Goal: Transaction & Acquisition: Obtain resource

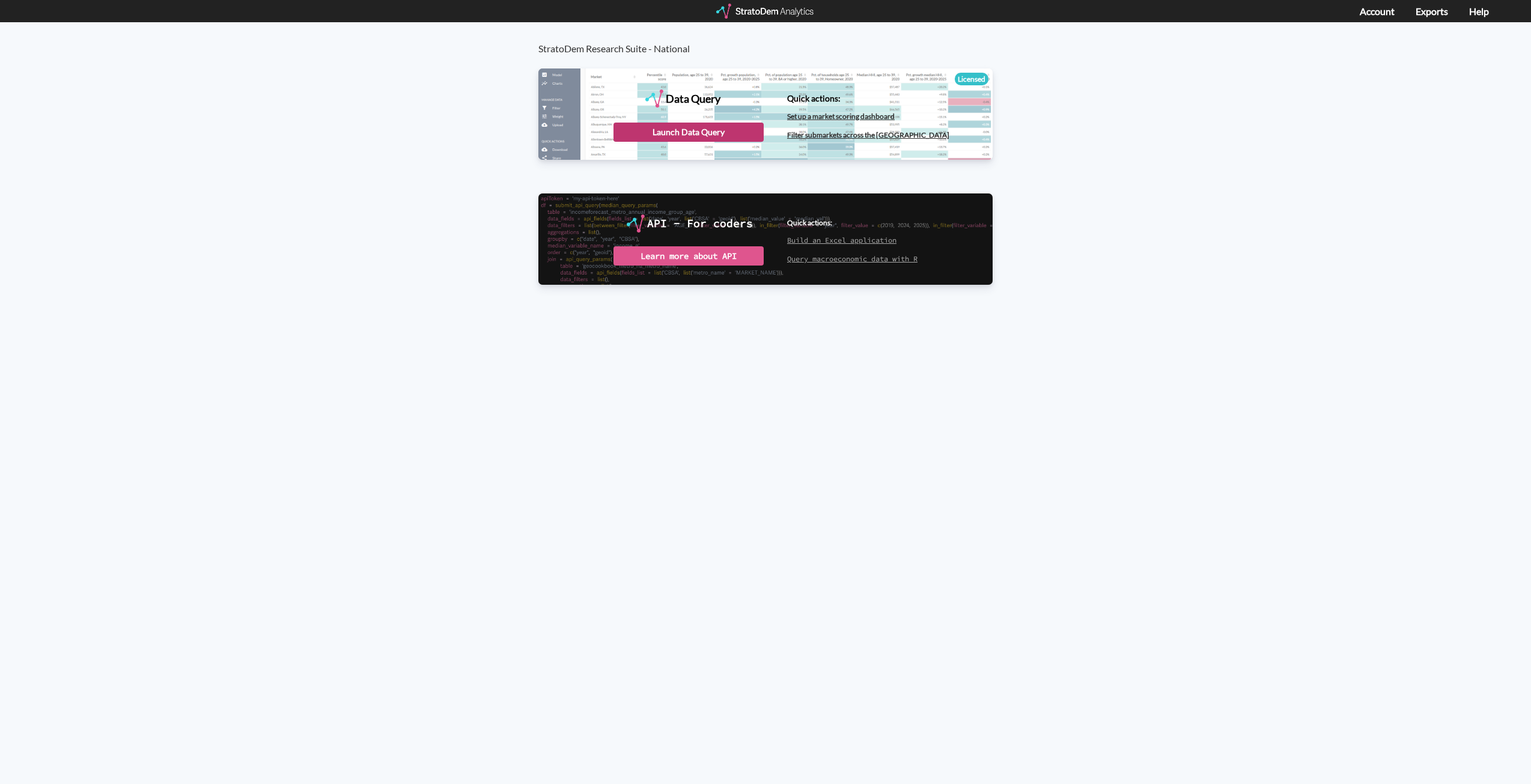
click at [729, 130] on div "Launch Data Query" at bounding box center [689, 132] width 150 height 19
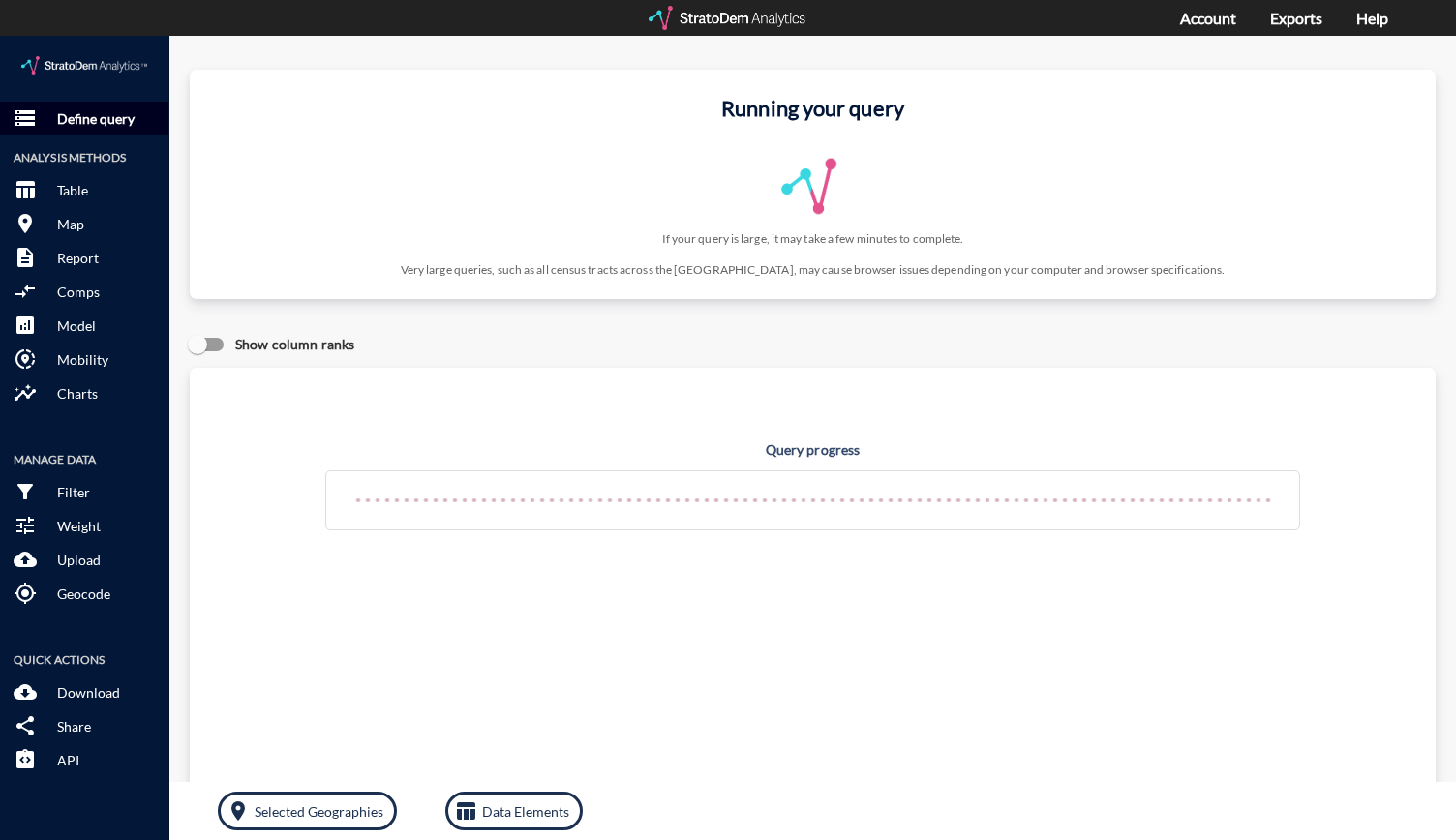
click p "Define query"
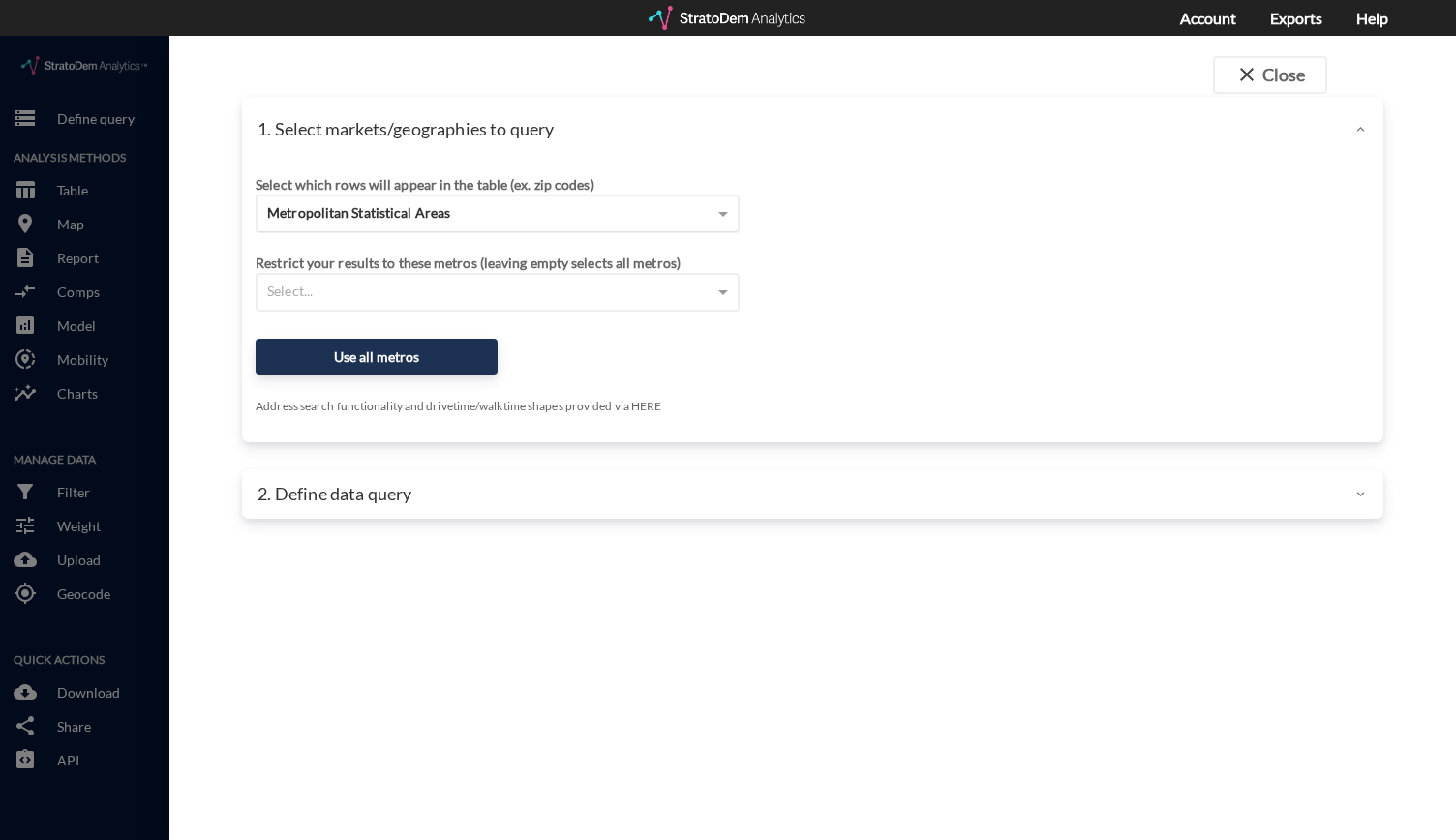
click div "Metropolitan Statistical Areas"
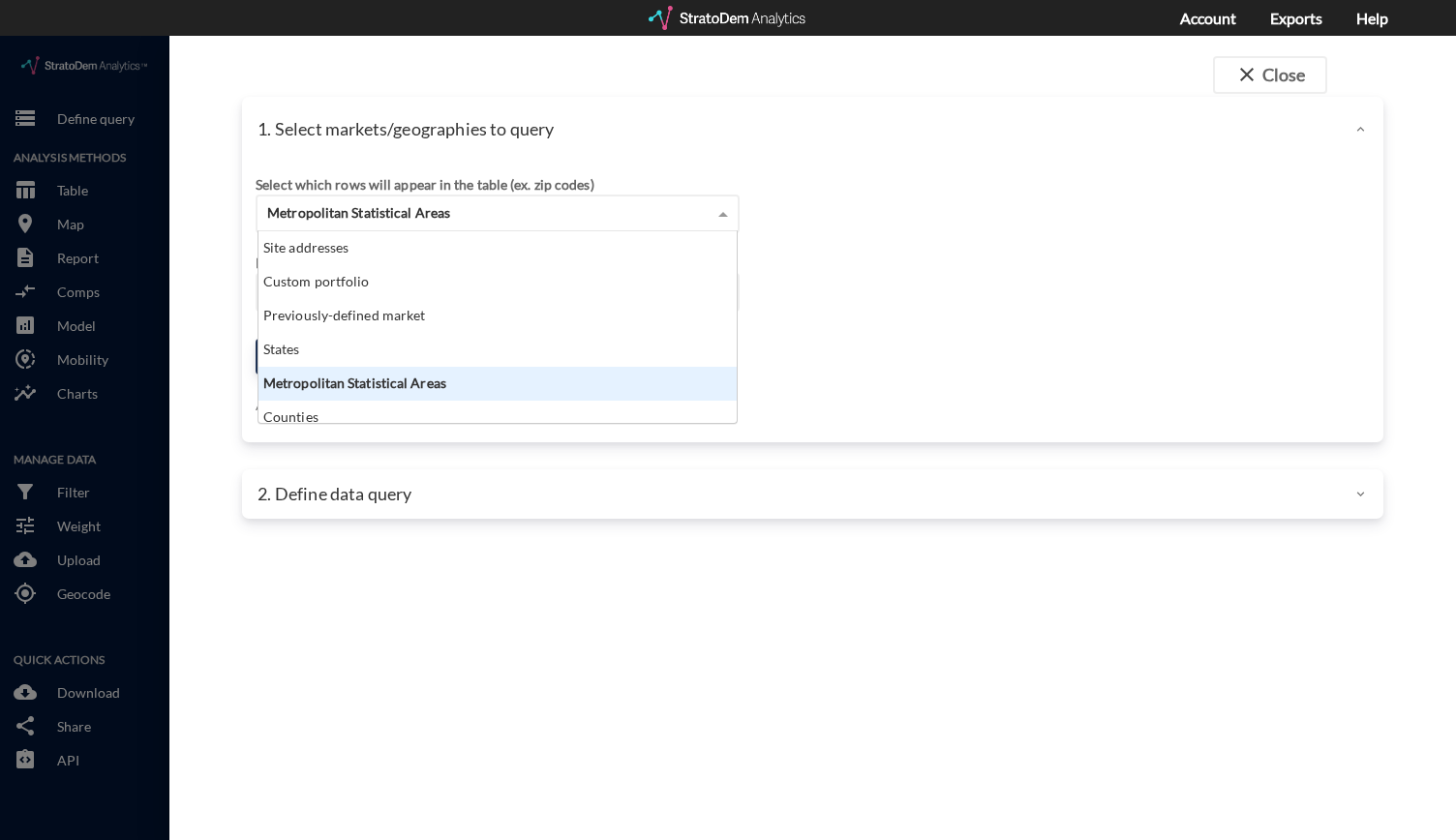
scroll to position [177, 466]
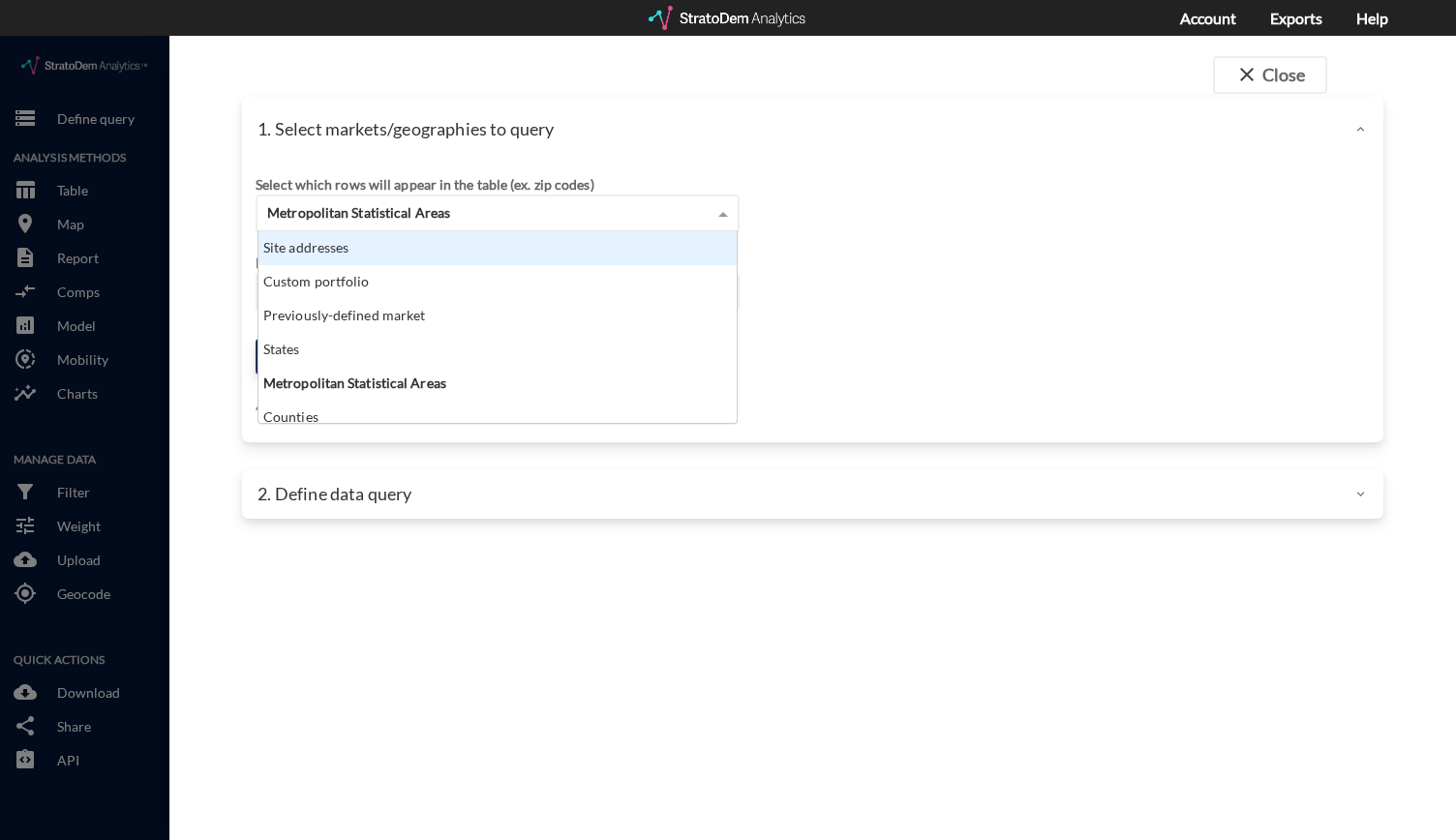
click div "Site addresses"
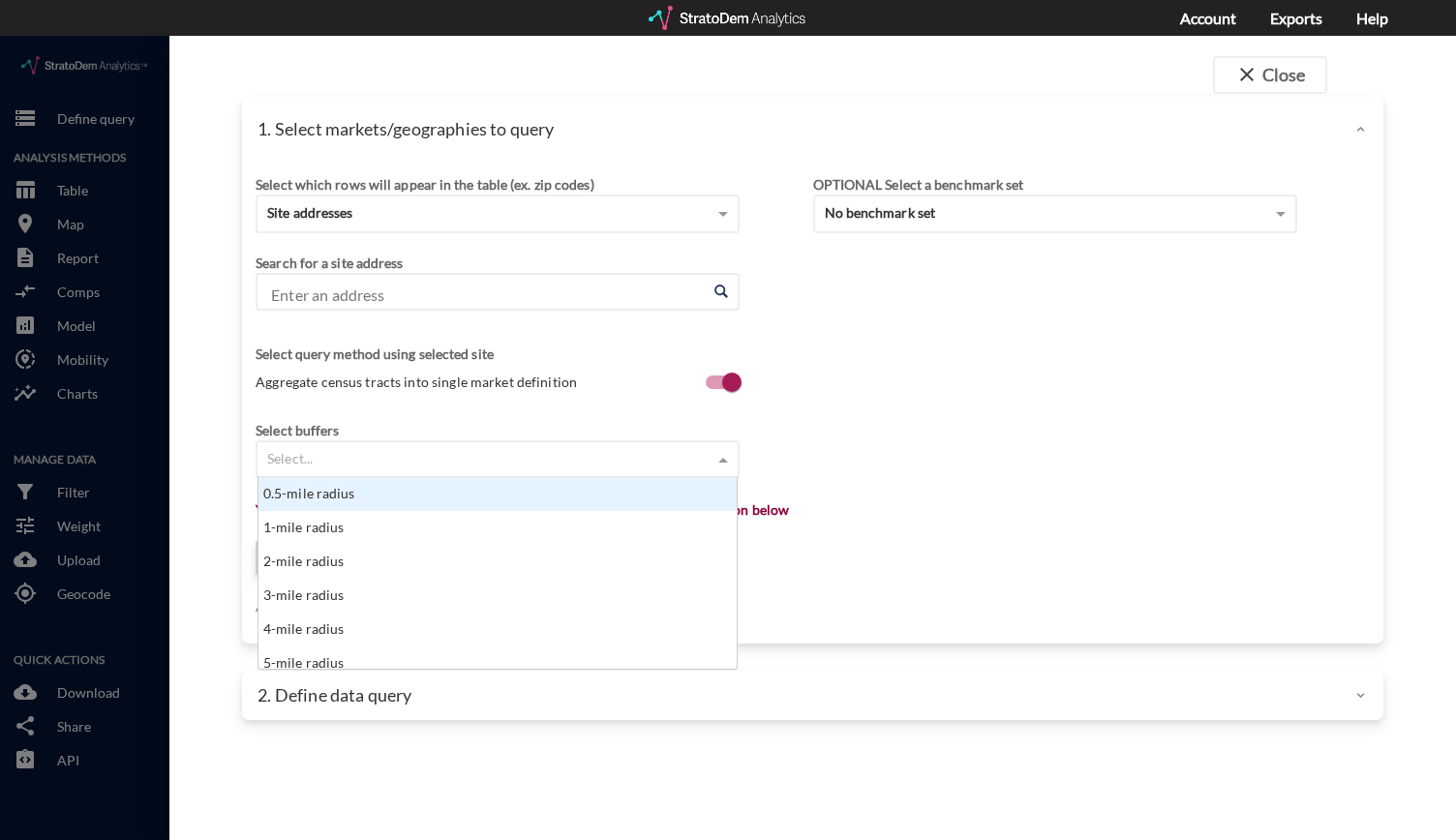
click div "Select..."
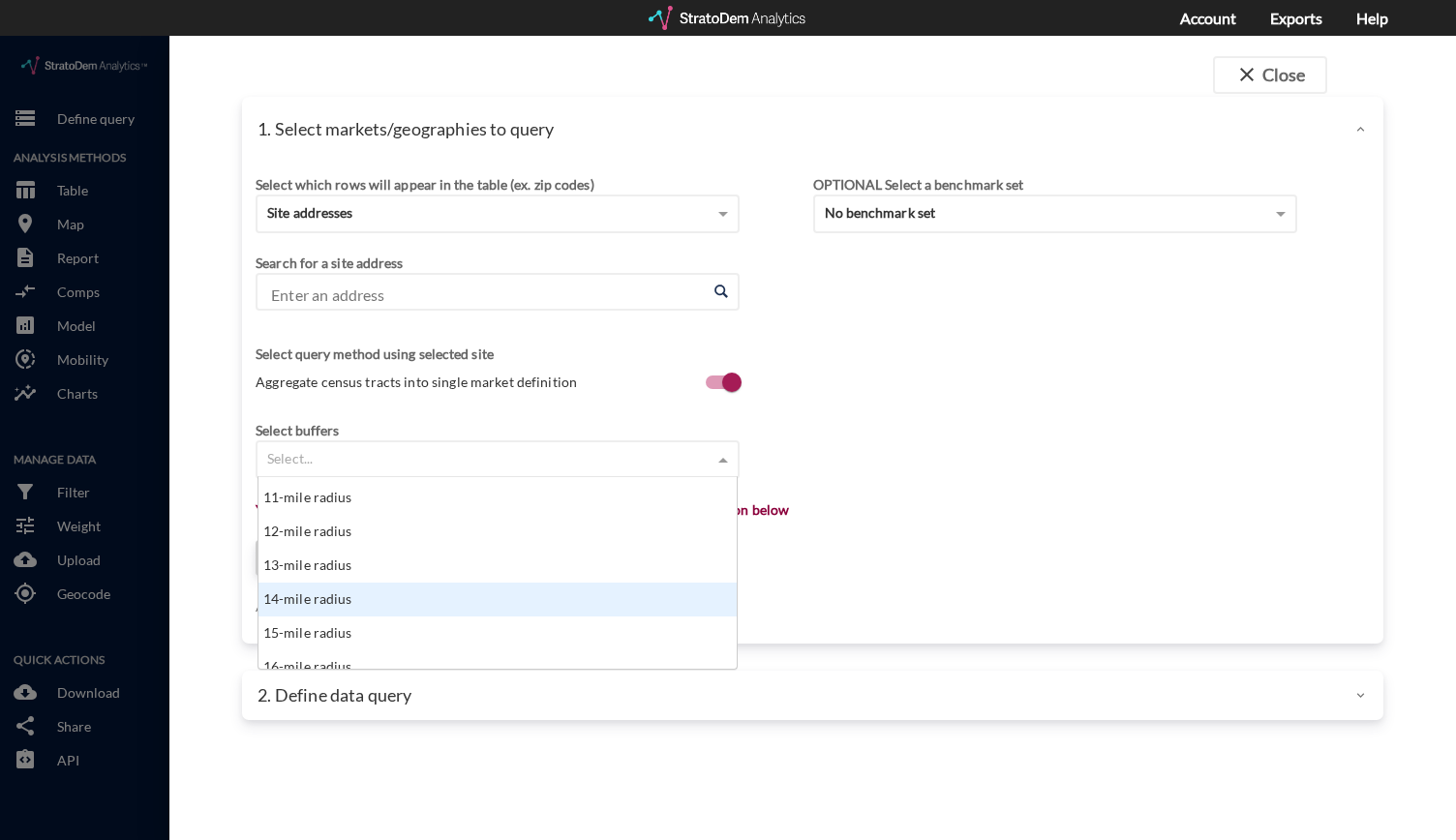
scroll to position [368, 0]
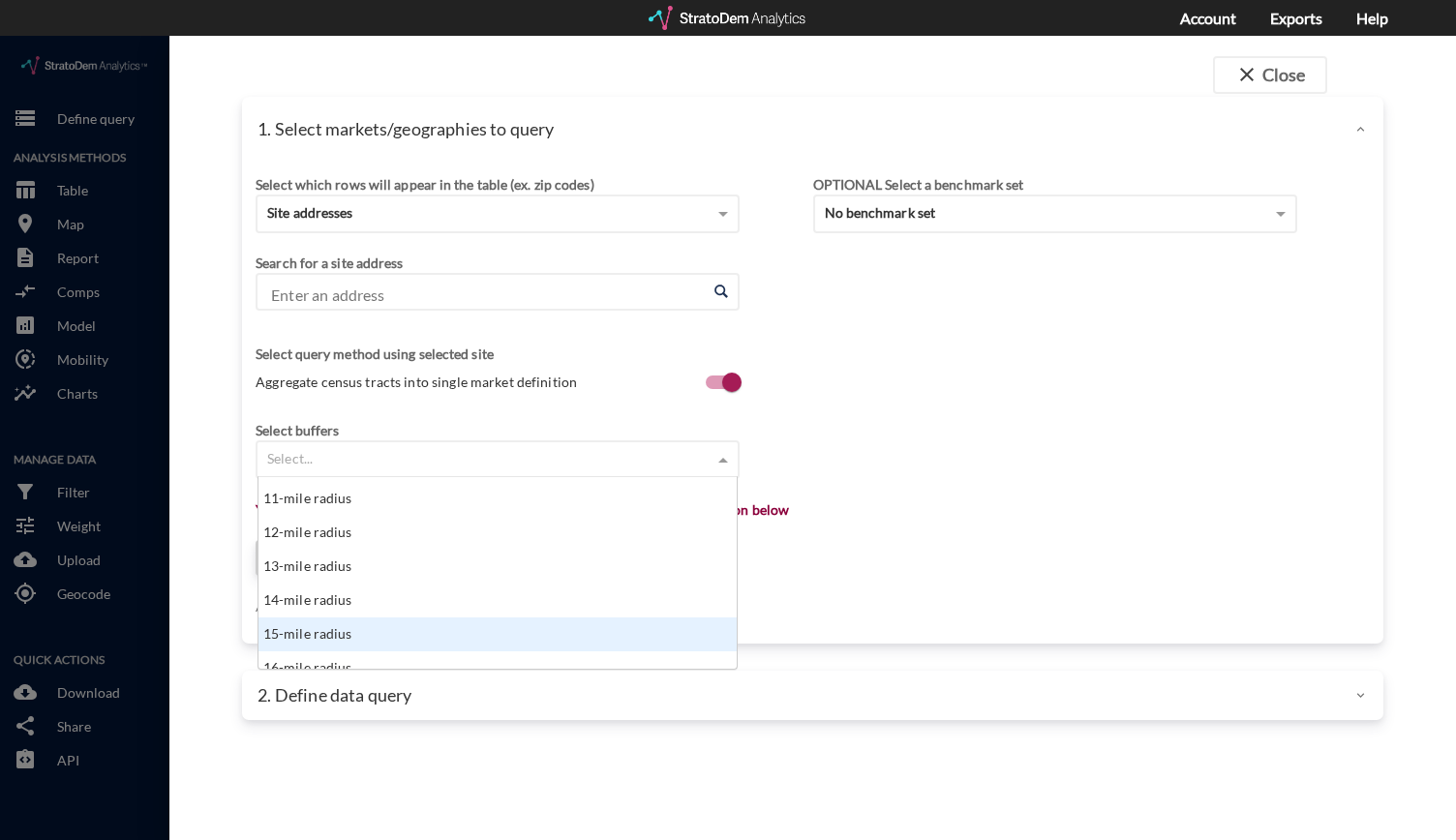
click div "15-mile radius"
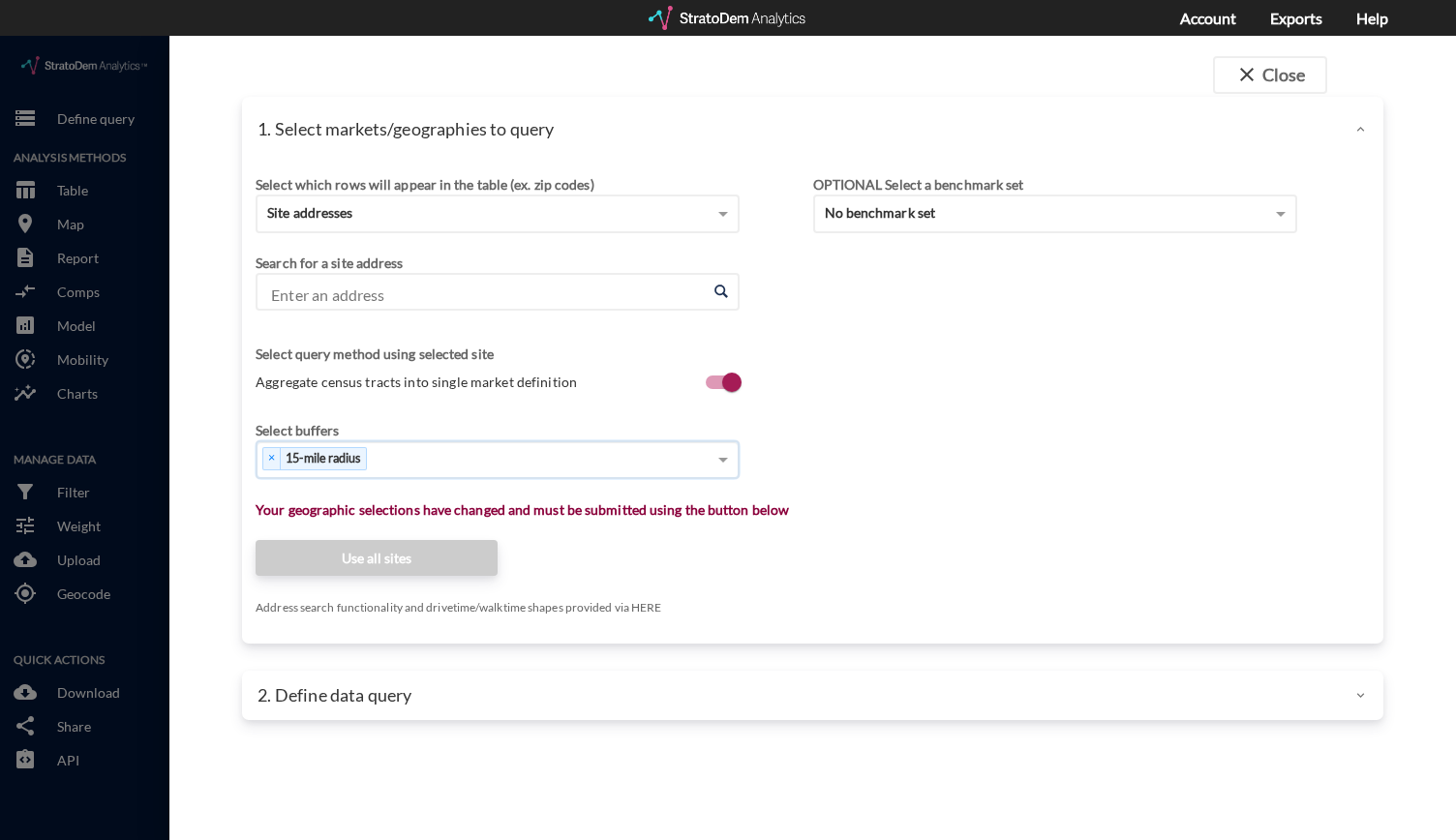
click input "Enter an address"
paste input "5818 State Route 530 NE, Arlington, Washington"
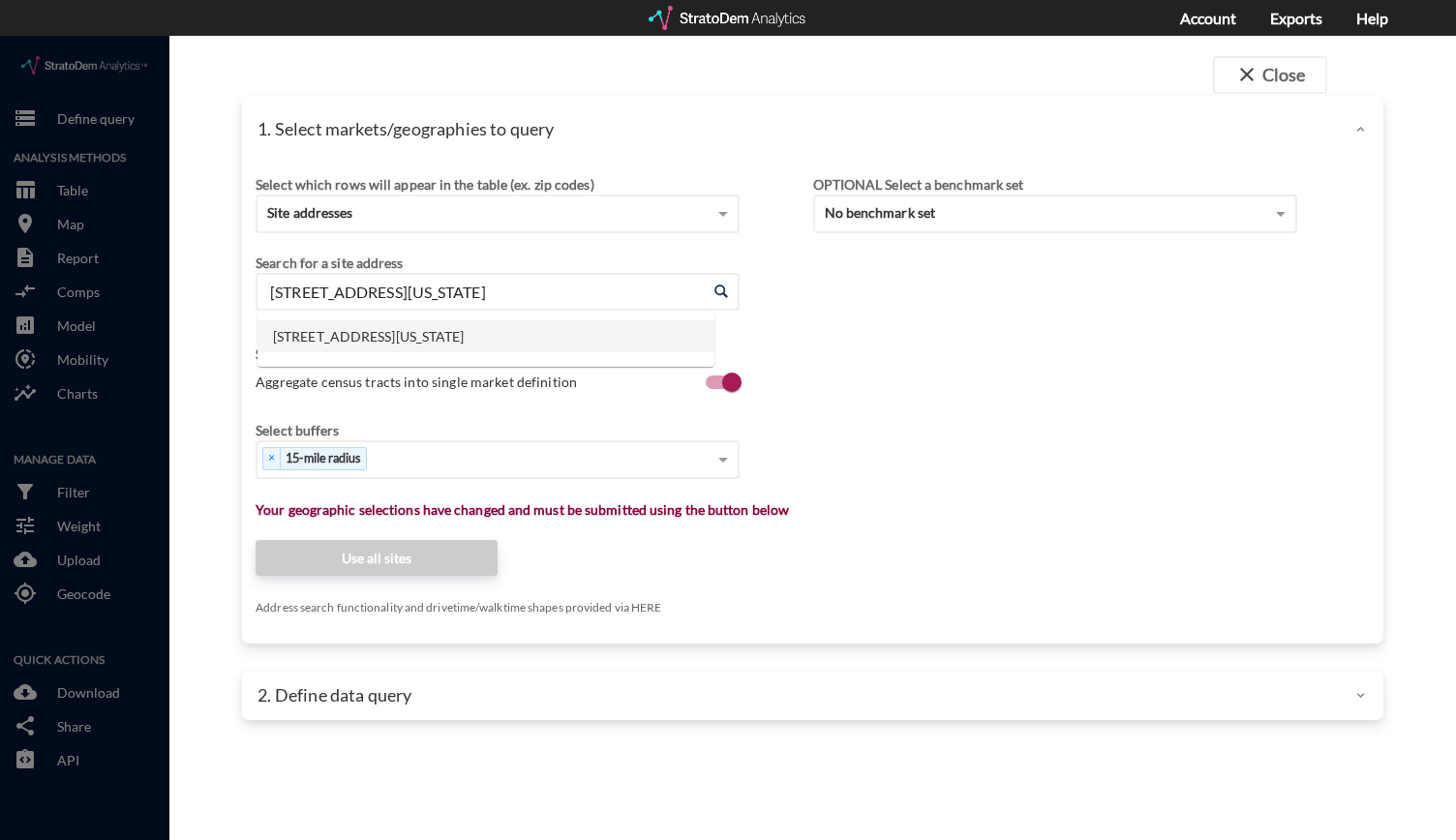
click li "5818 State Route 530 NE, Arlington, Washington"
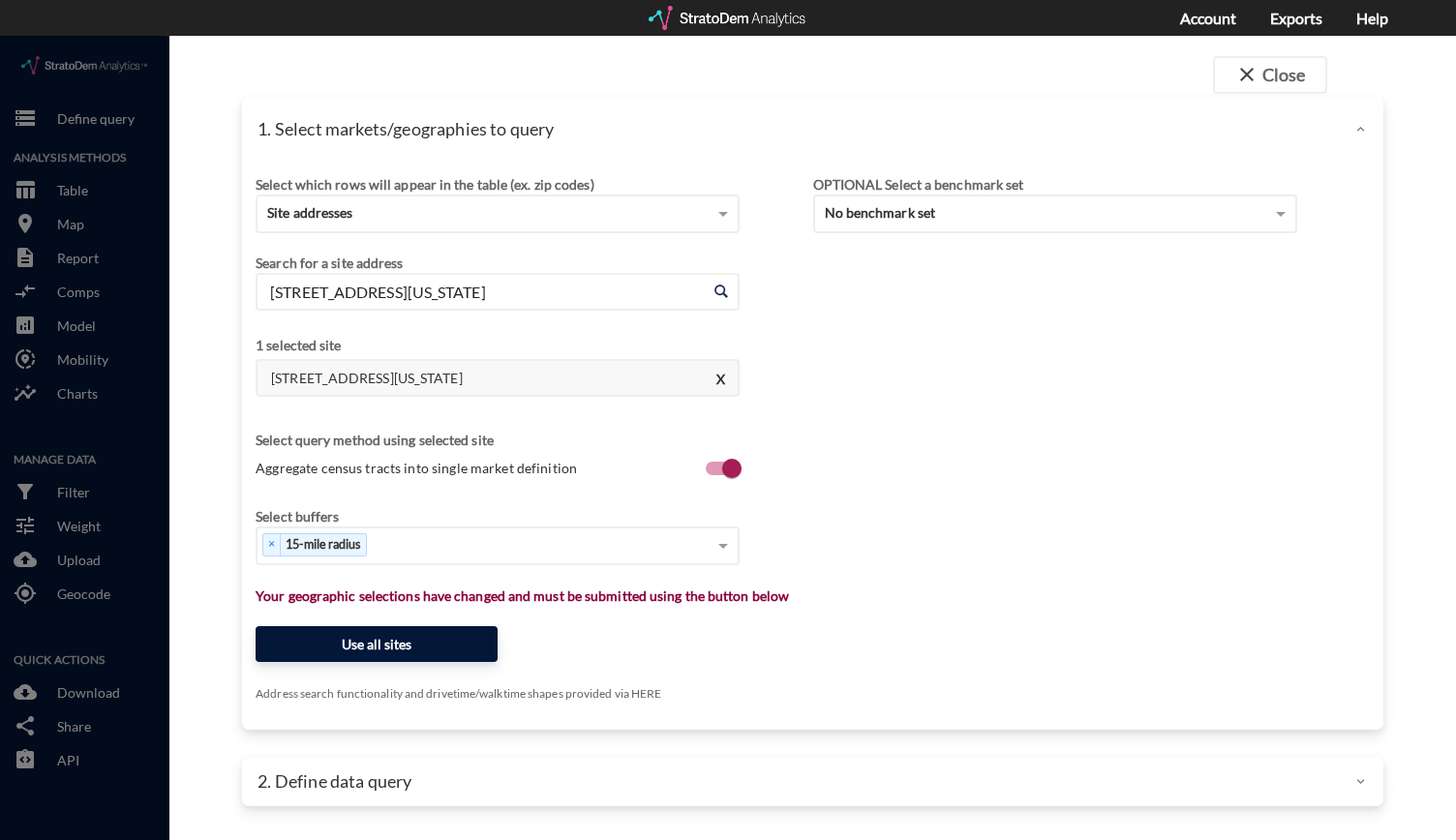
type input "5818 State Route 530 NE, Arlington, Washington"
click button "Use all sites"
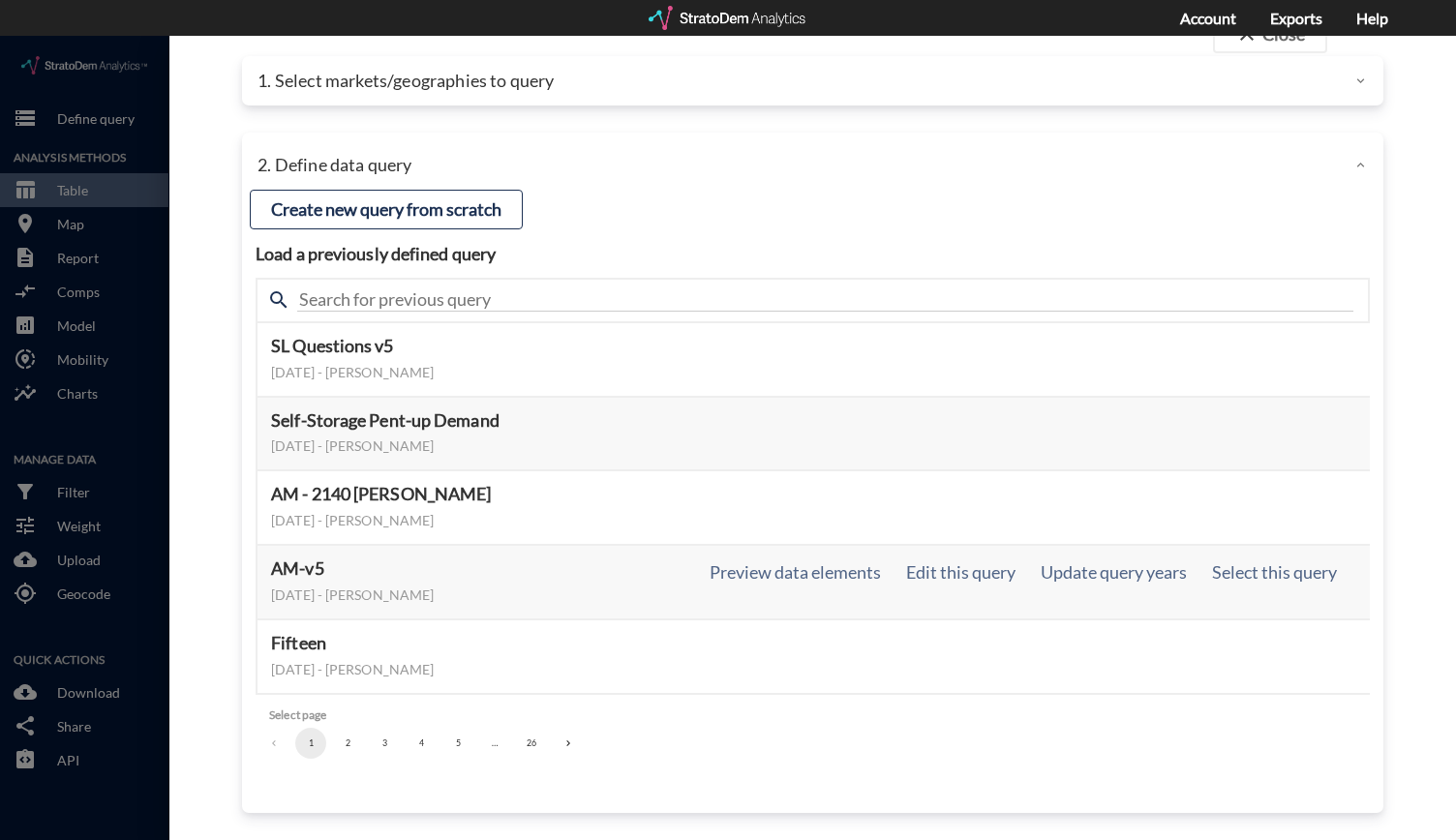
scroll to position [37, 0]
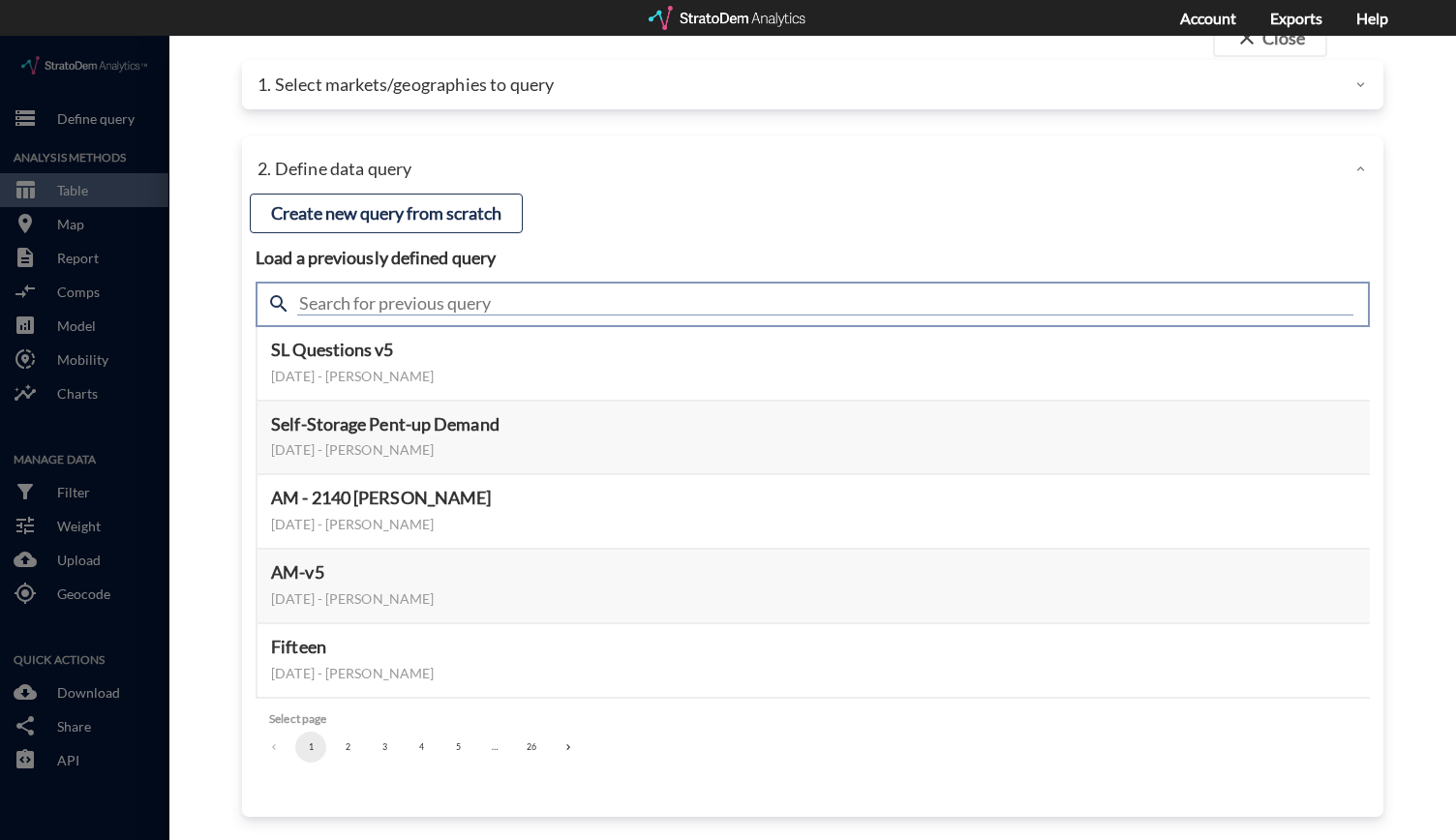
click input "text"
type input "Housing"
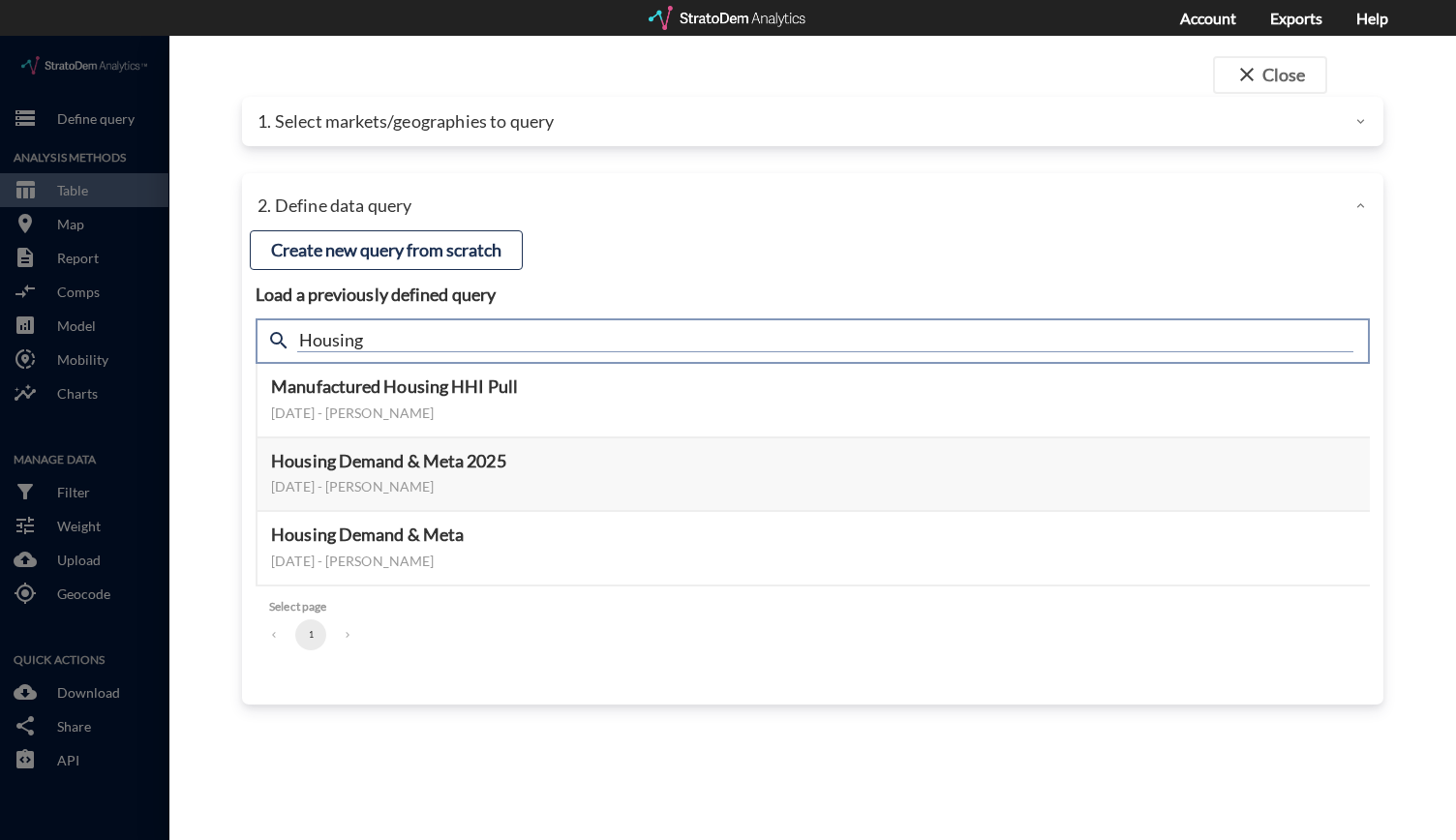
scroll to position [0, 0]
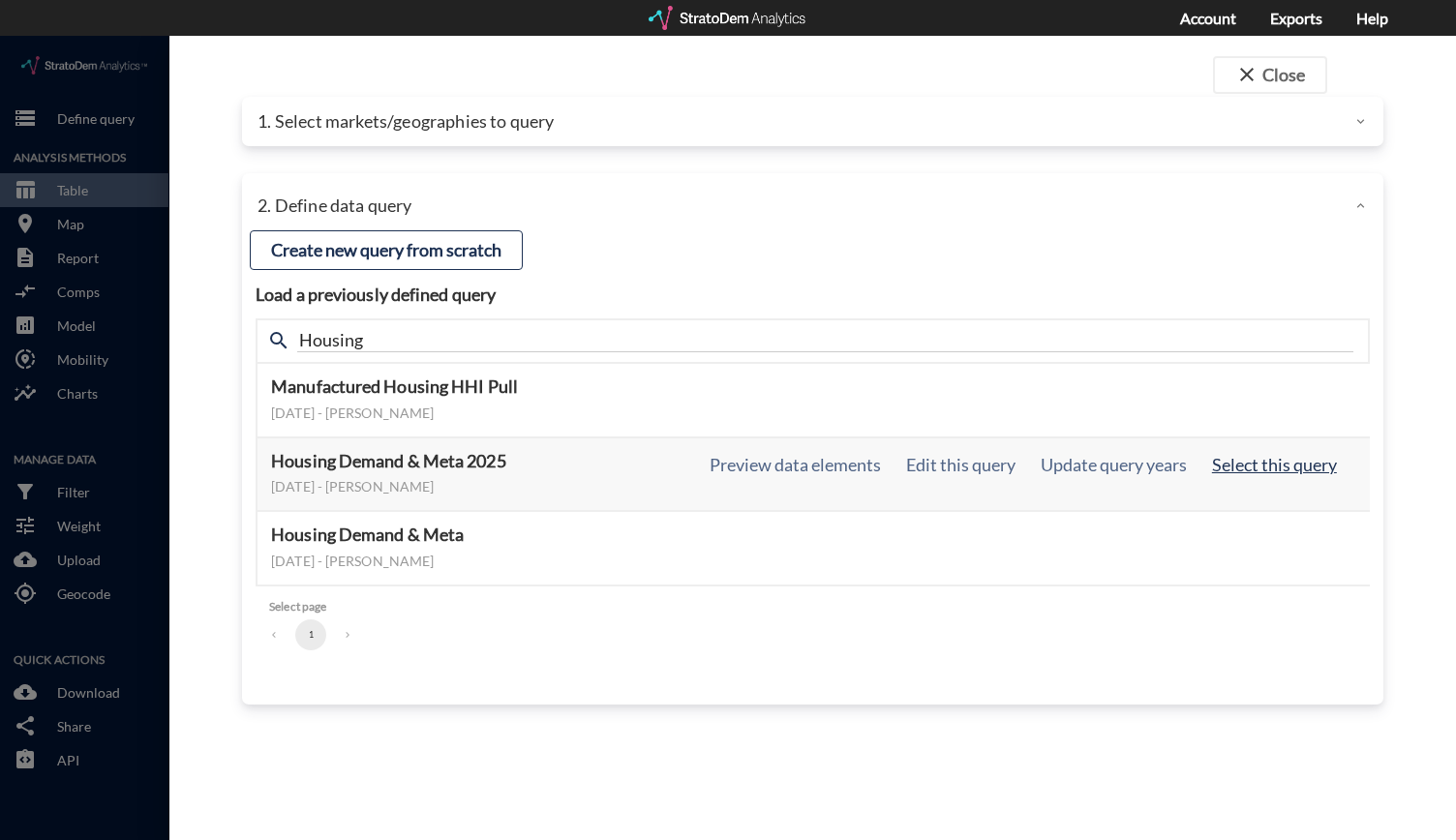
click button "Select this query"
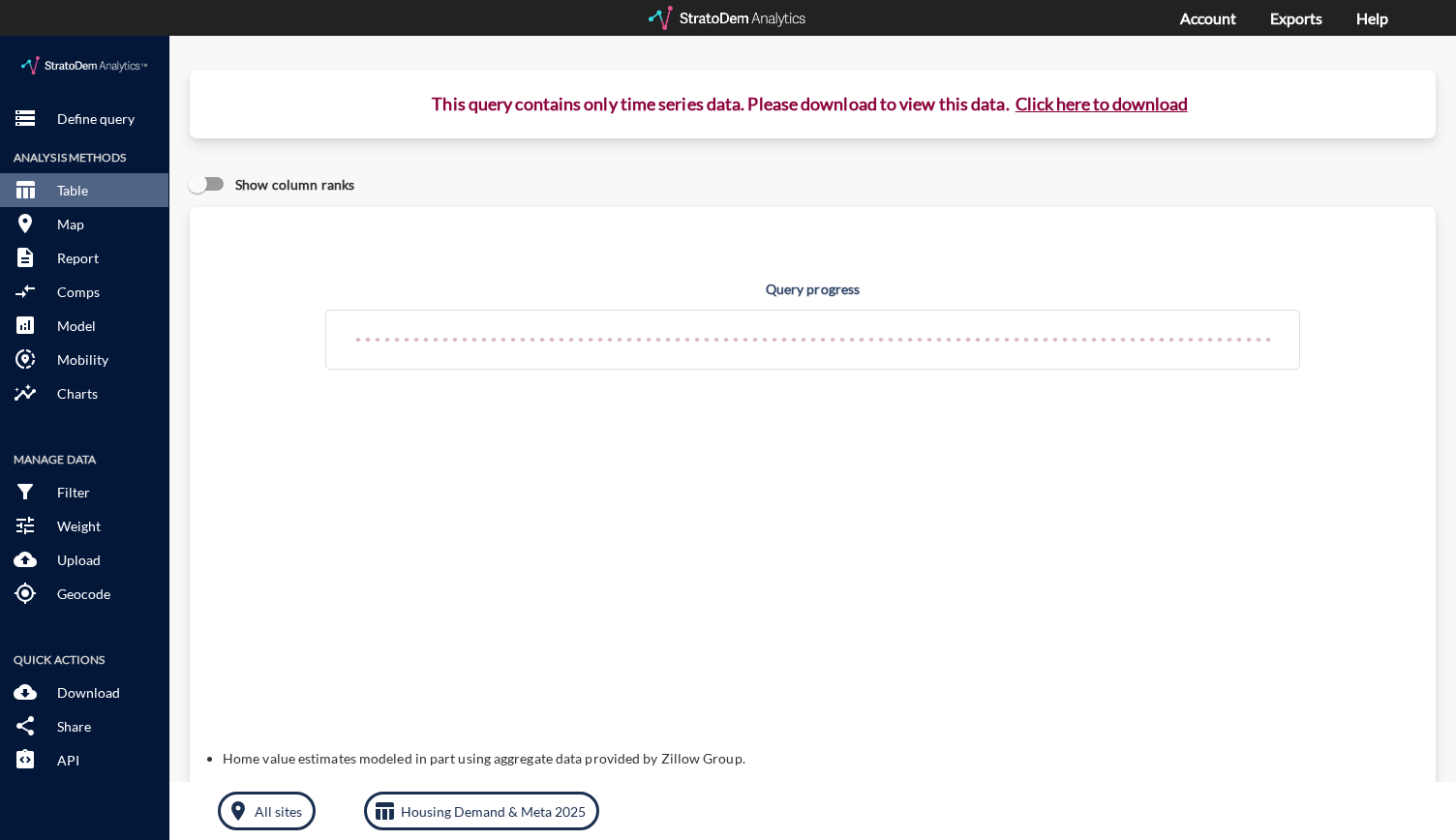
click button "Click here to download"
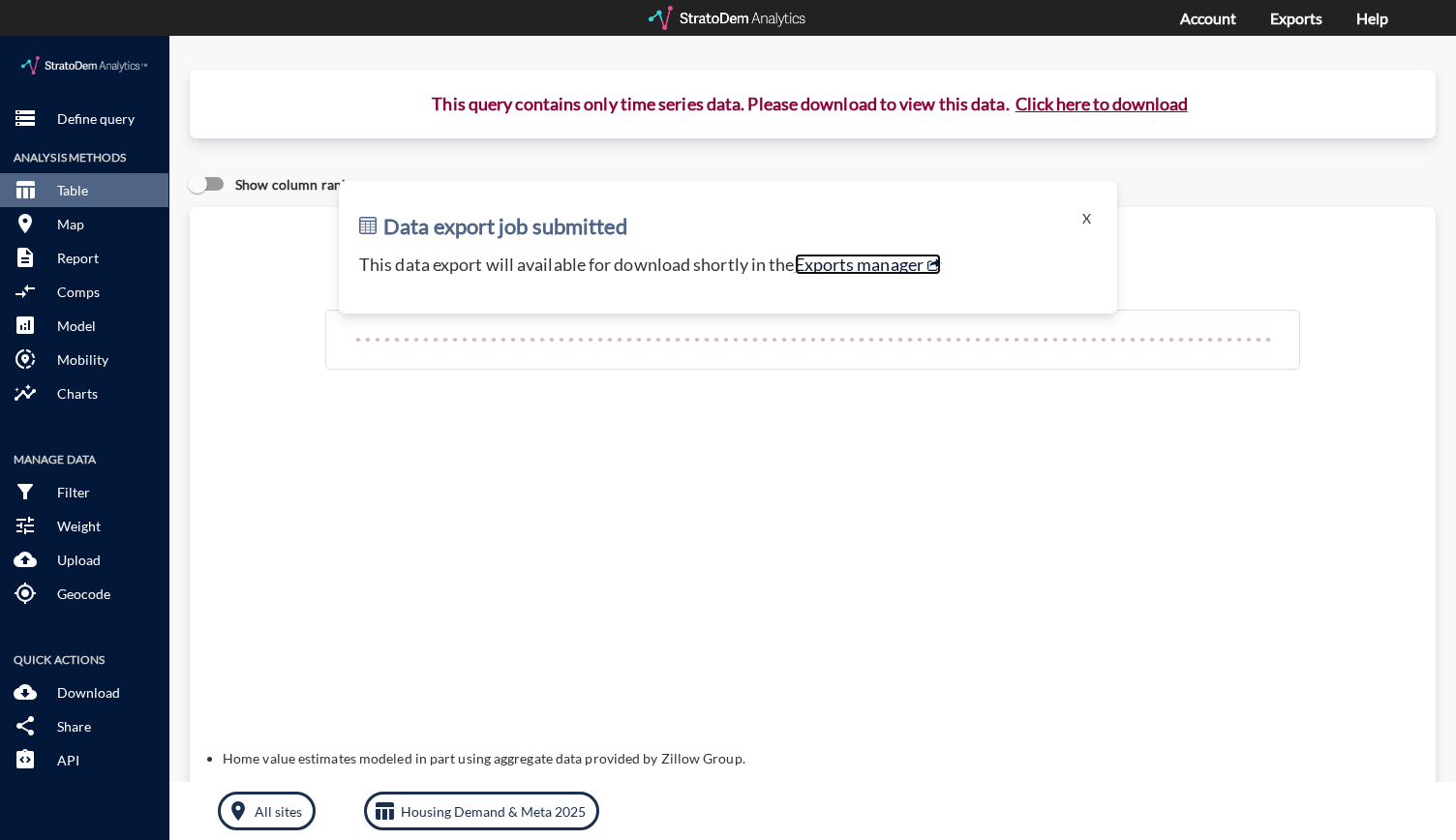
click link "Exports manager"
click button "Click here to download"
click link "Exports manager"
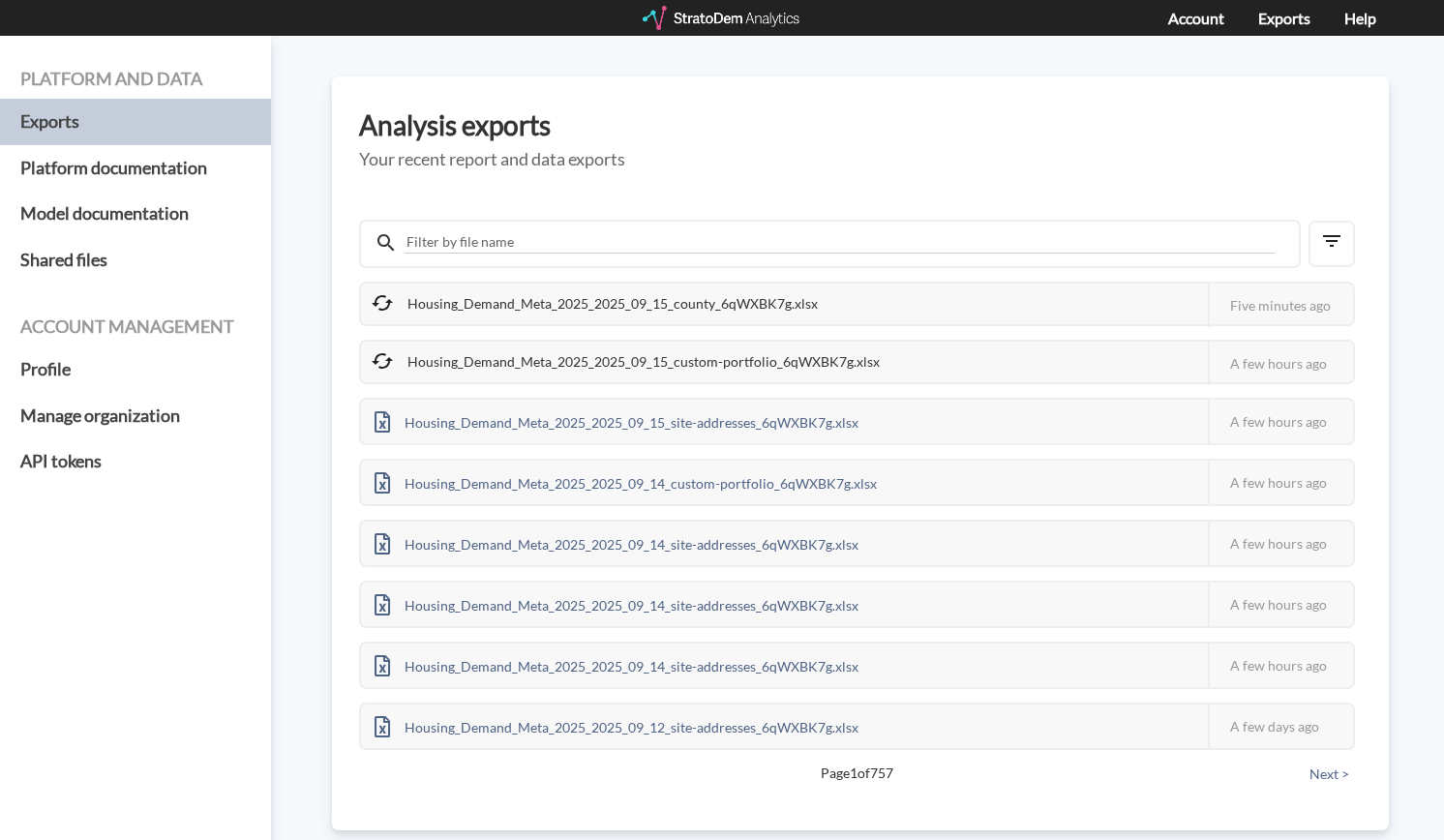
click at [939, 209] on div "Housing_Demand_Meta_2025_2025_09_15_county_6qWXBK7g.xlsx This job failed The St…" at bounding box center [860, 501] width 1003 height 590
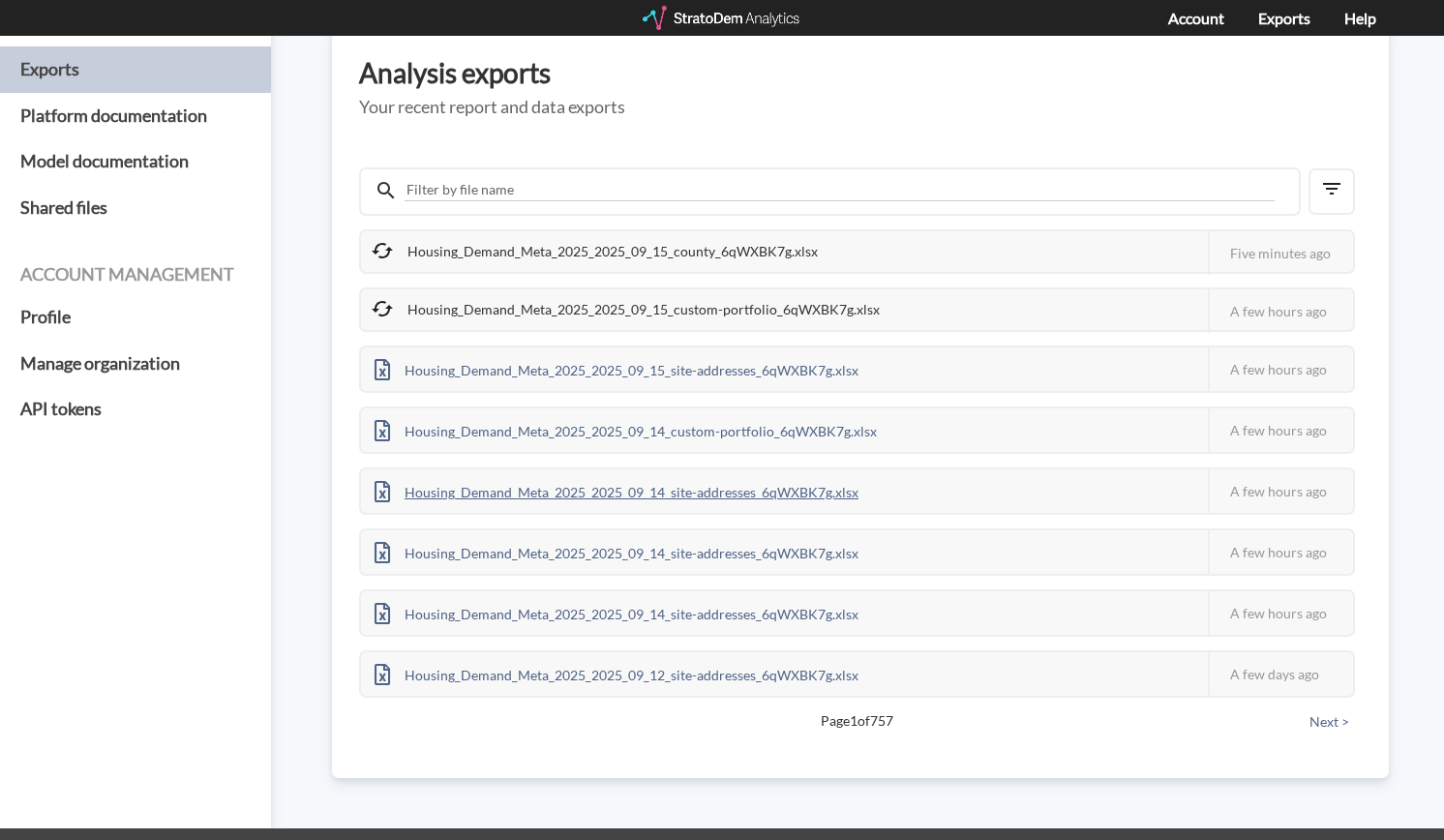
scroll to position [51, 0]
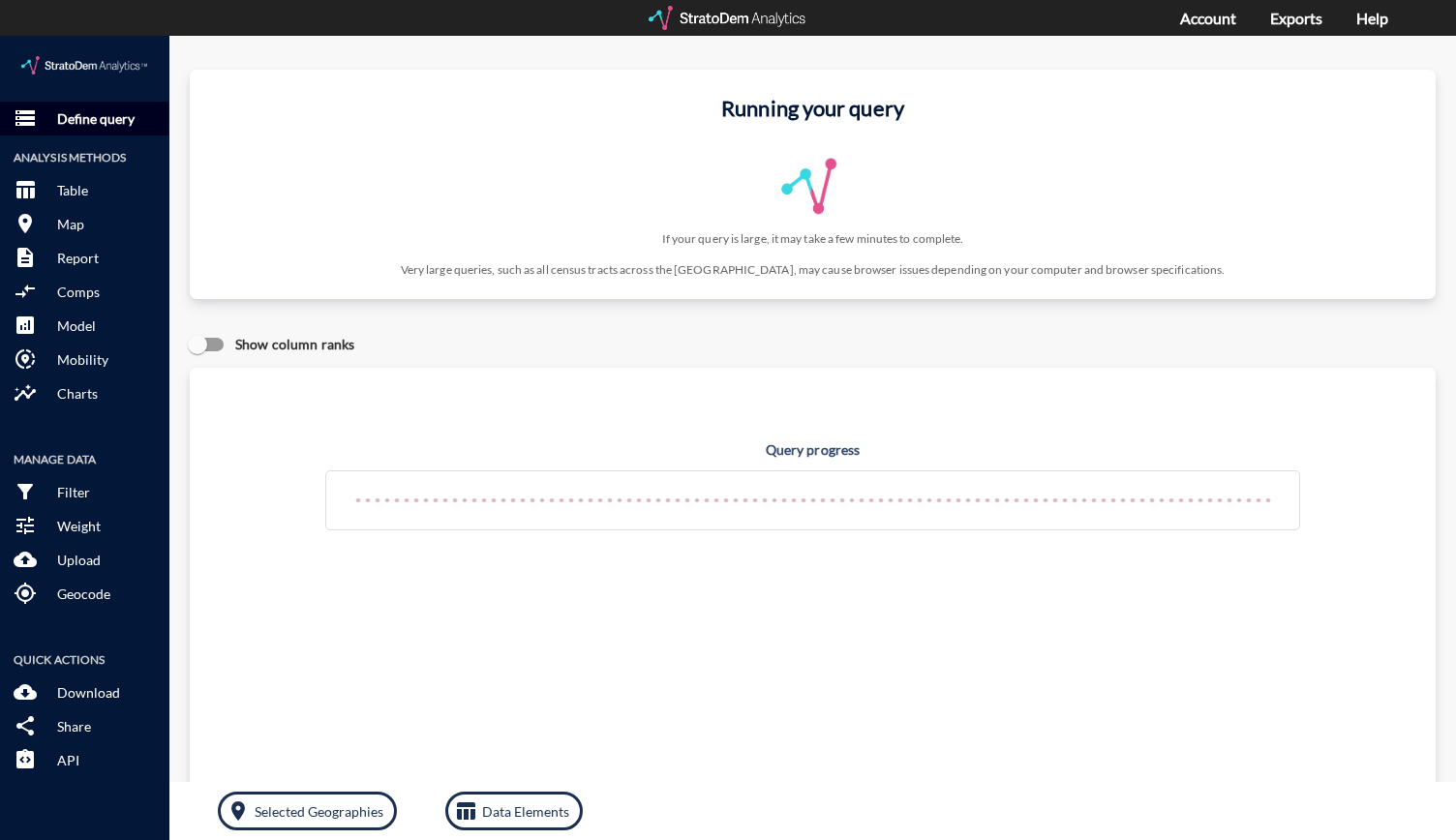
click p "Define query"
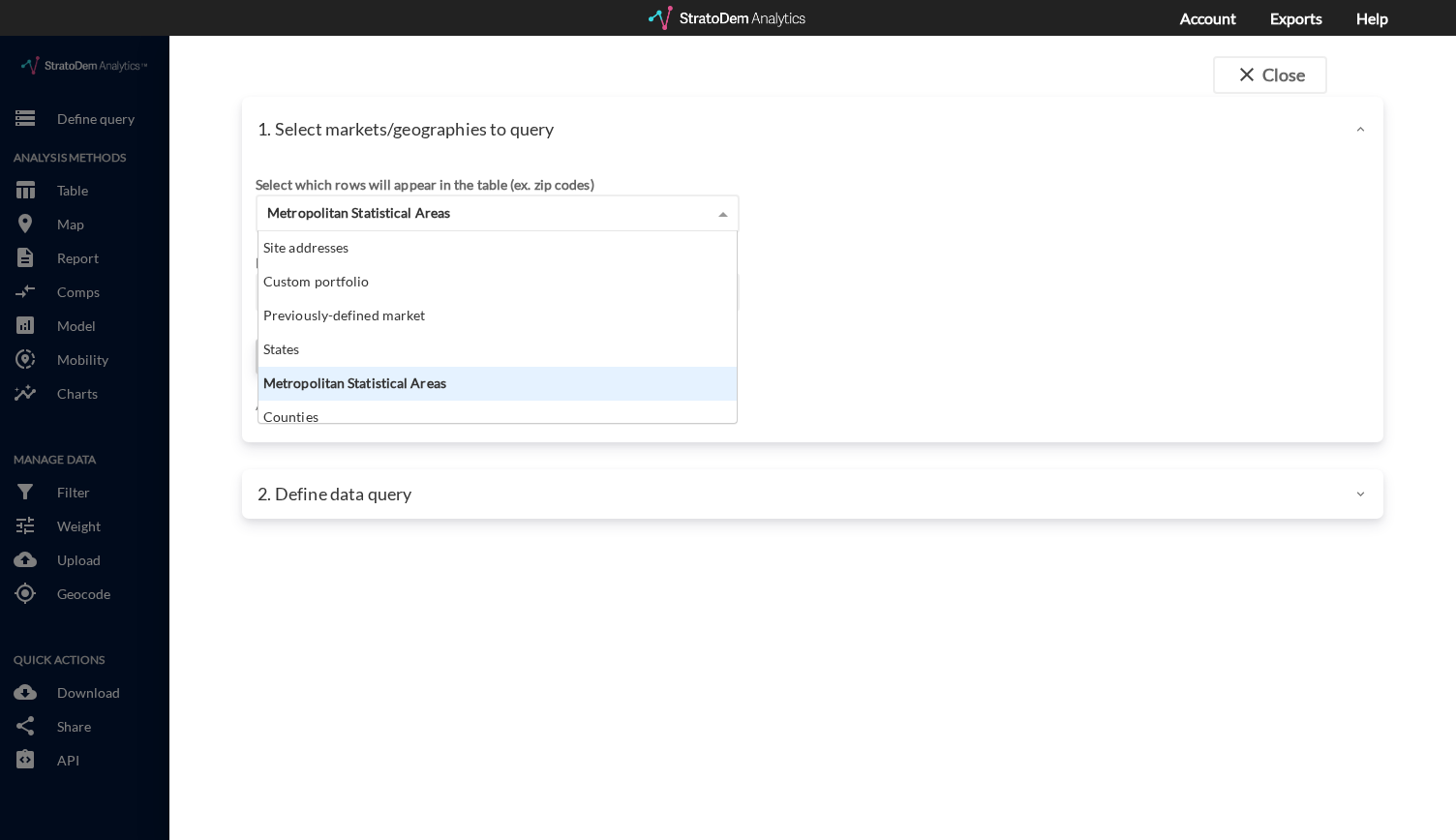
click div "Metropolitan Statistical Areas"
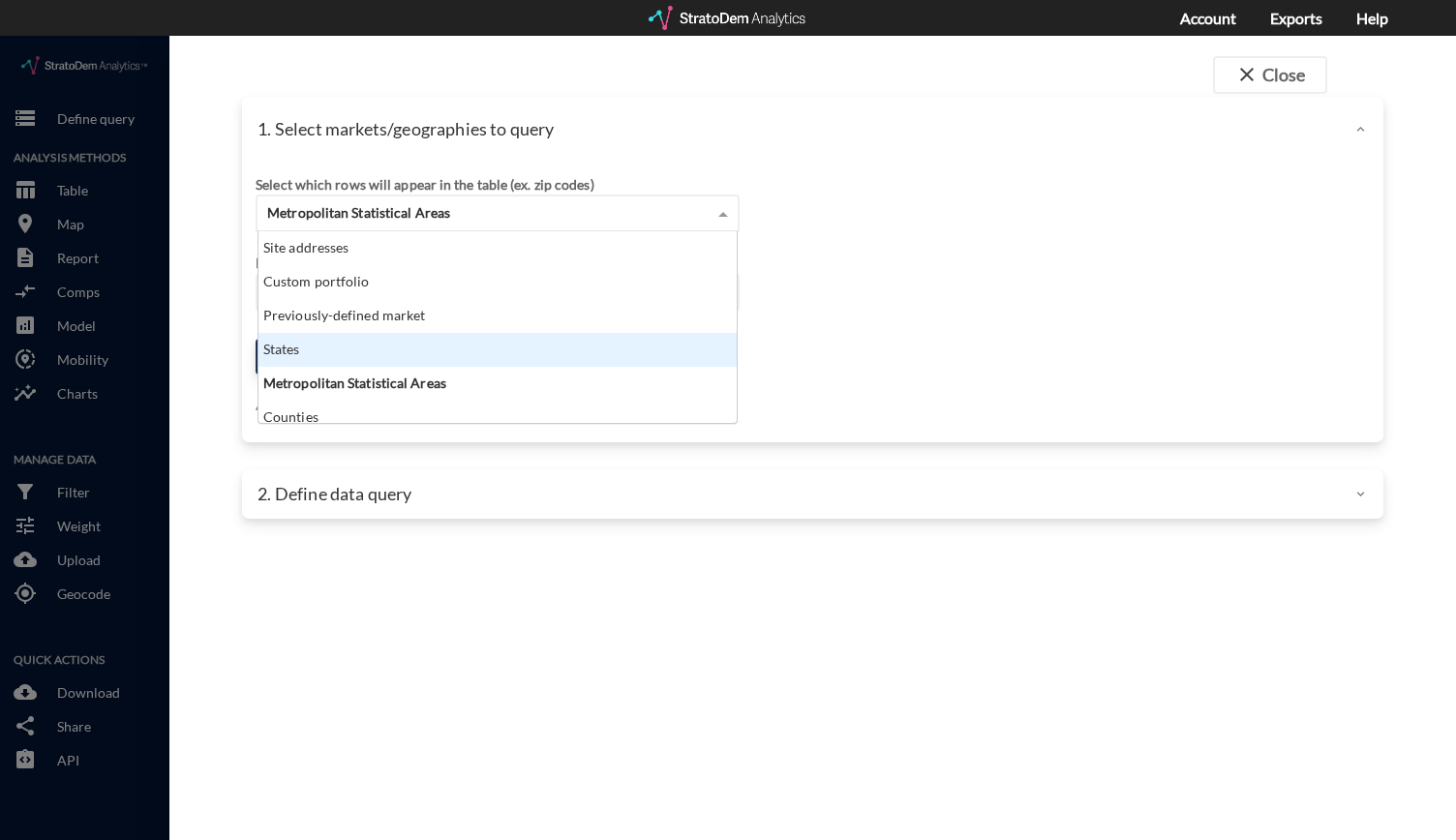
scroll to position [177, 466]
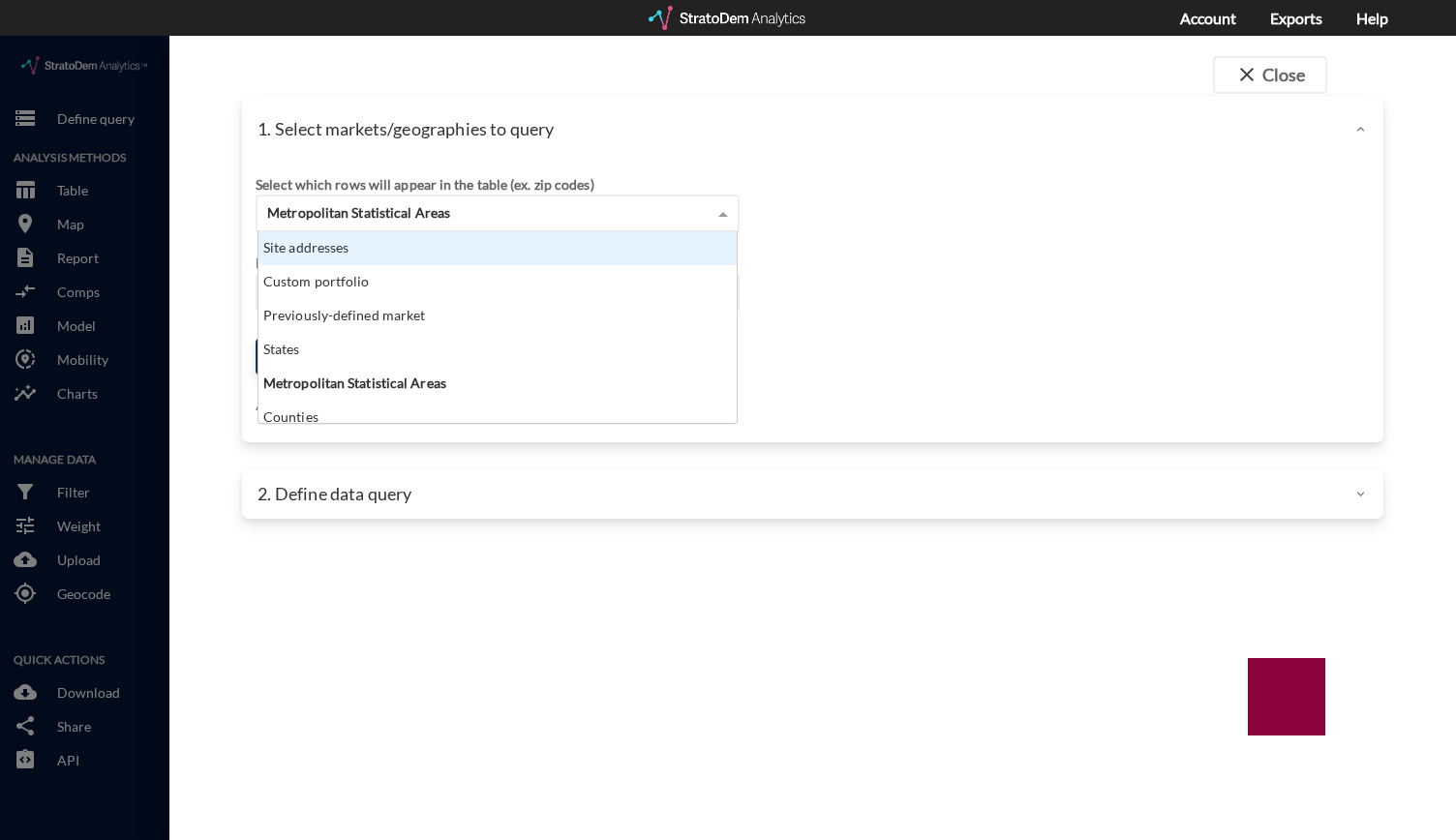
click div "Site addresses"
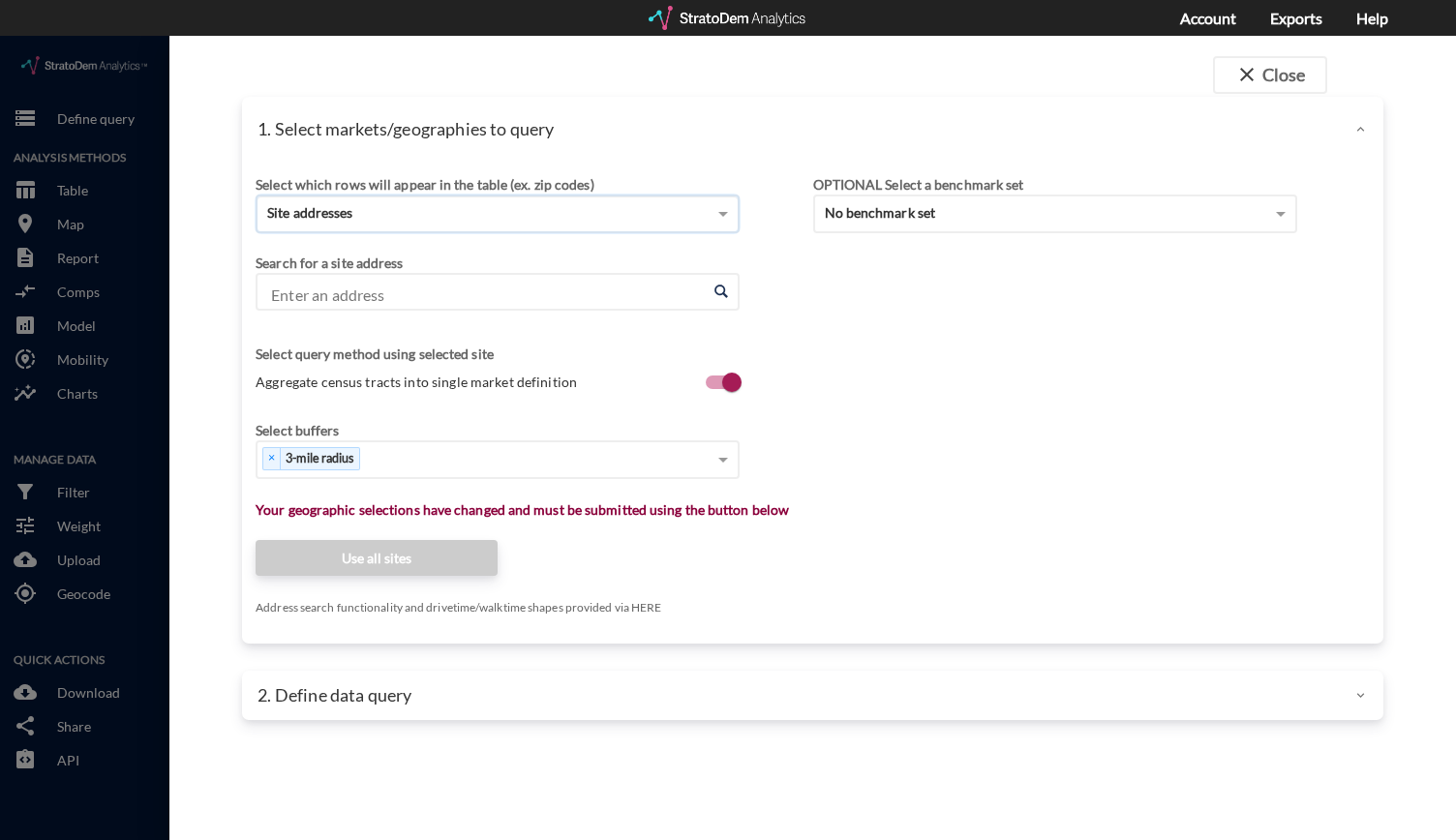
click input "Enter an address"
paste input "5818 State Route 530 NE, Arlington, Washington"
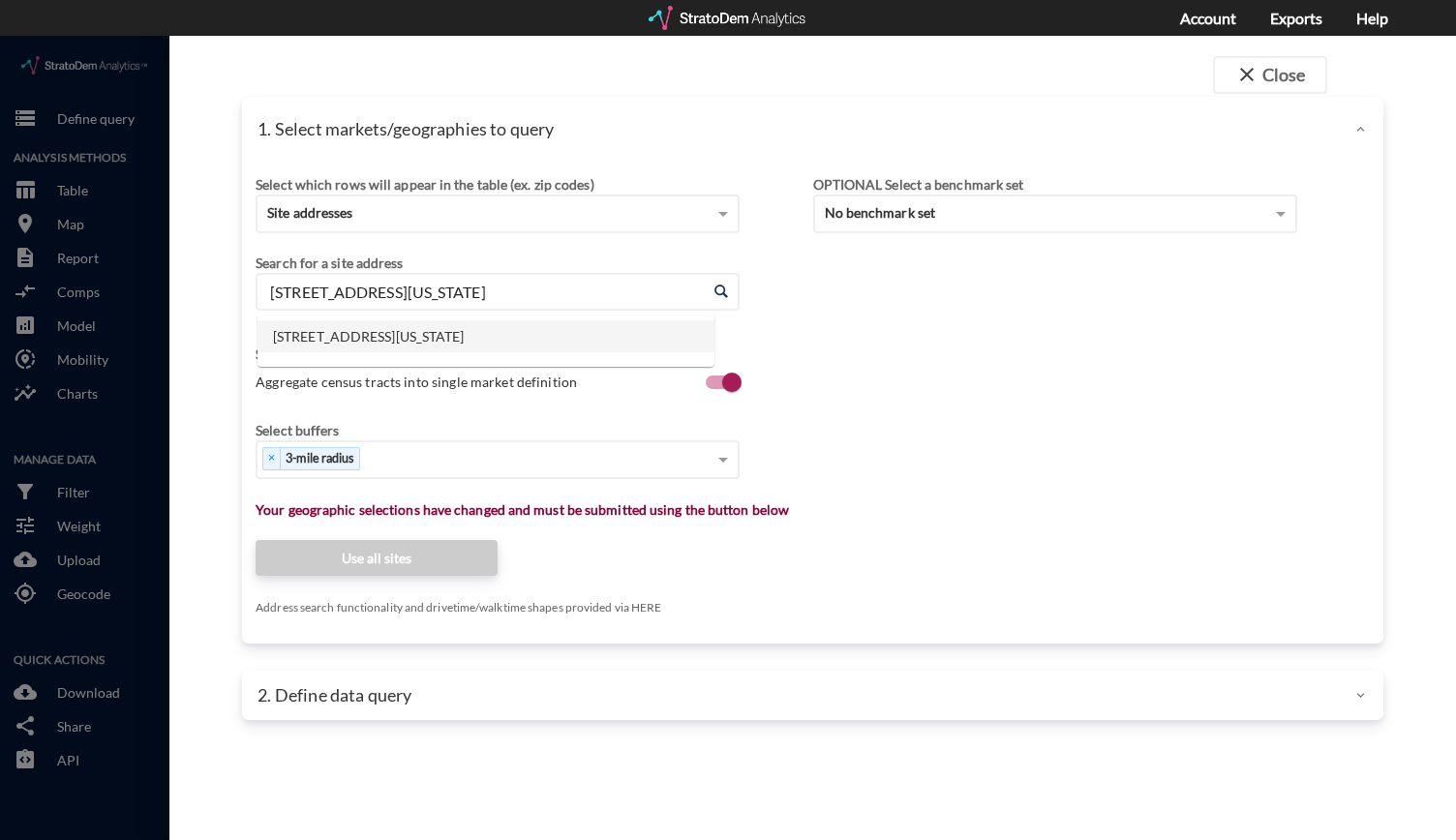
click li "5818 State Route 530 NE, Arlington, Washington"
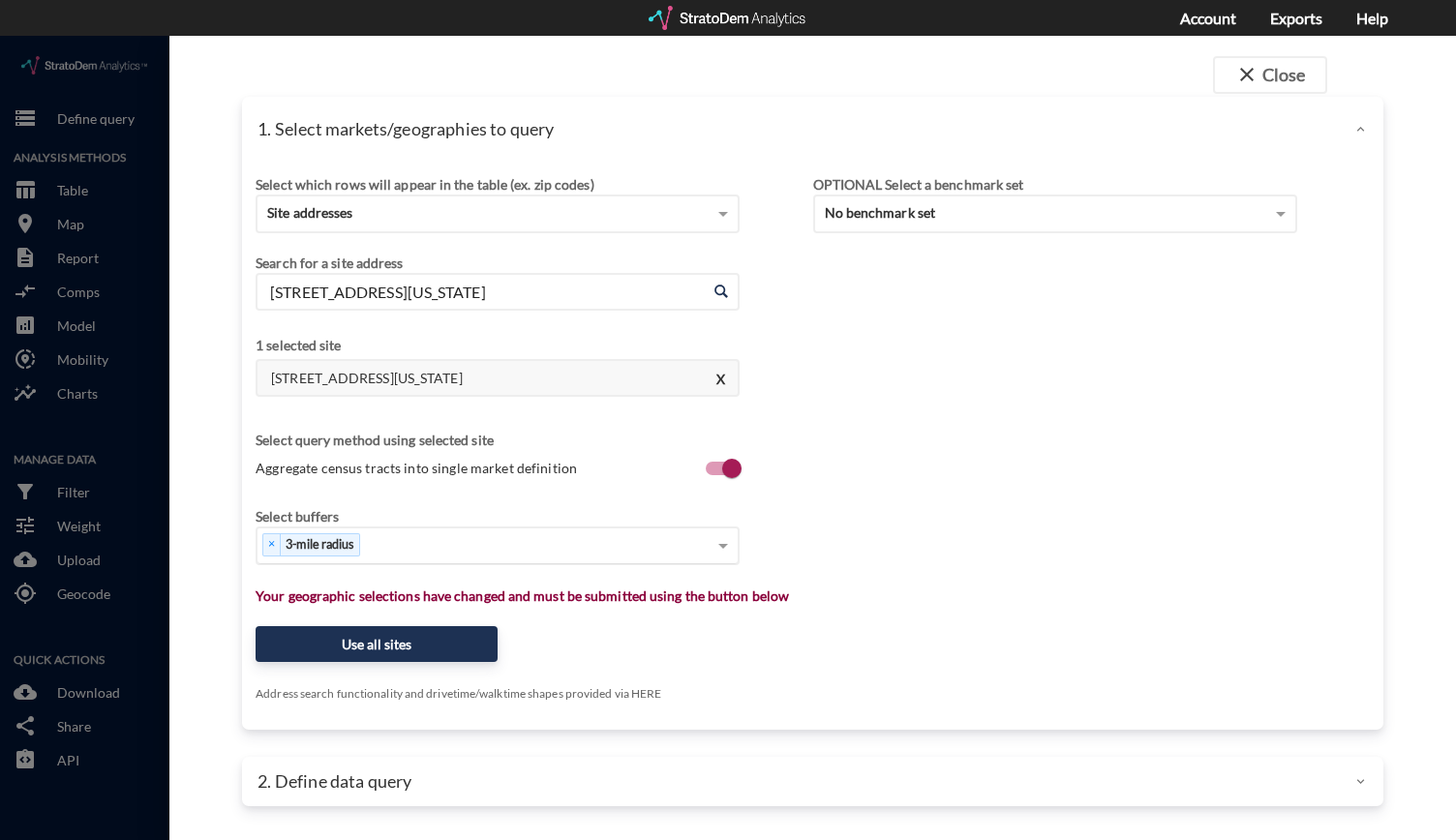
type input "5818 State Route 530 NE, Arlington, Washington"
click div "× 3-mile radius"
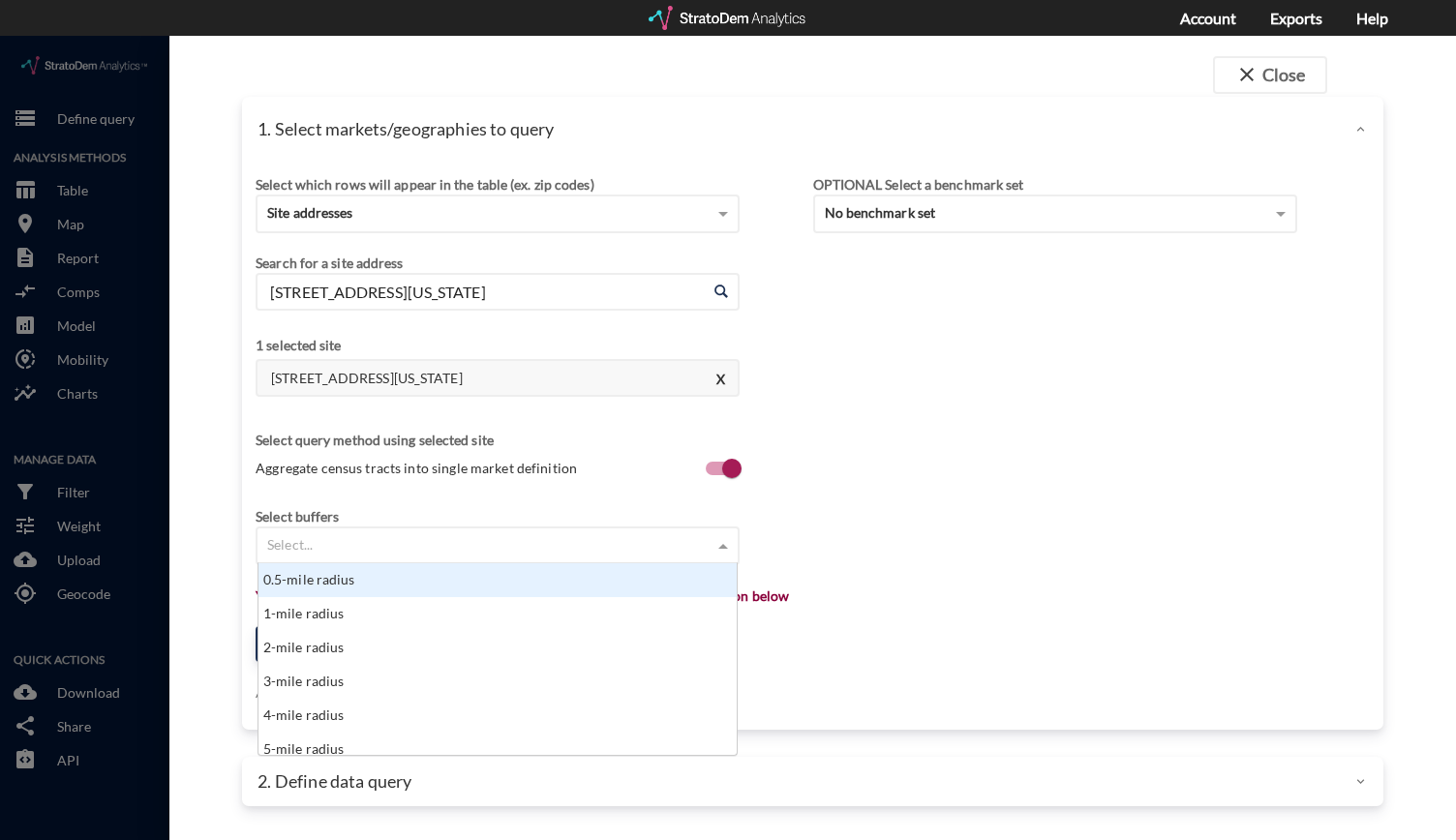
click div "Select..."
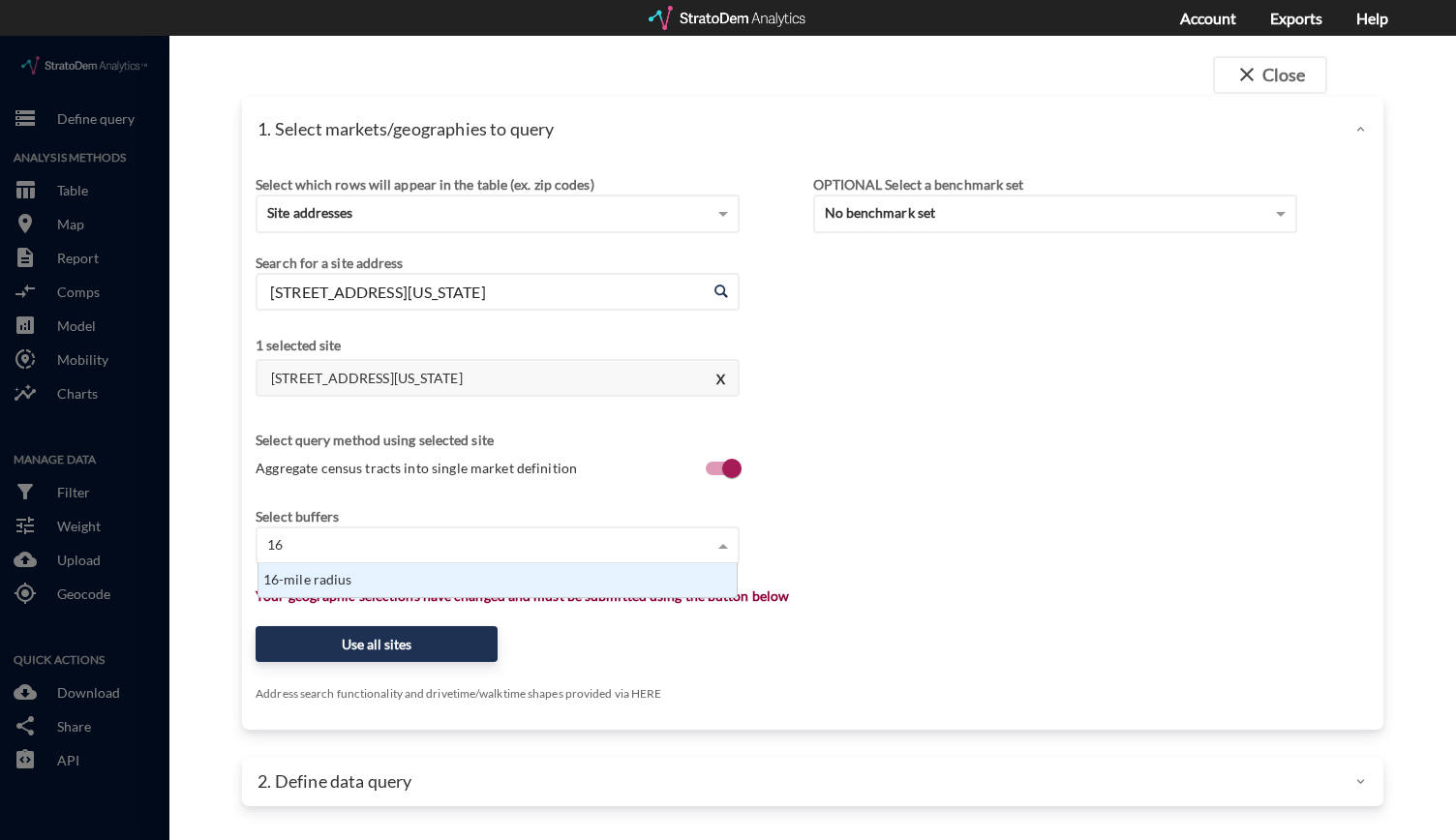
scroll to position [19, 466]
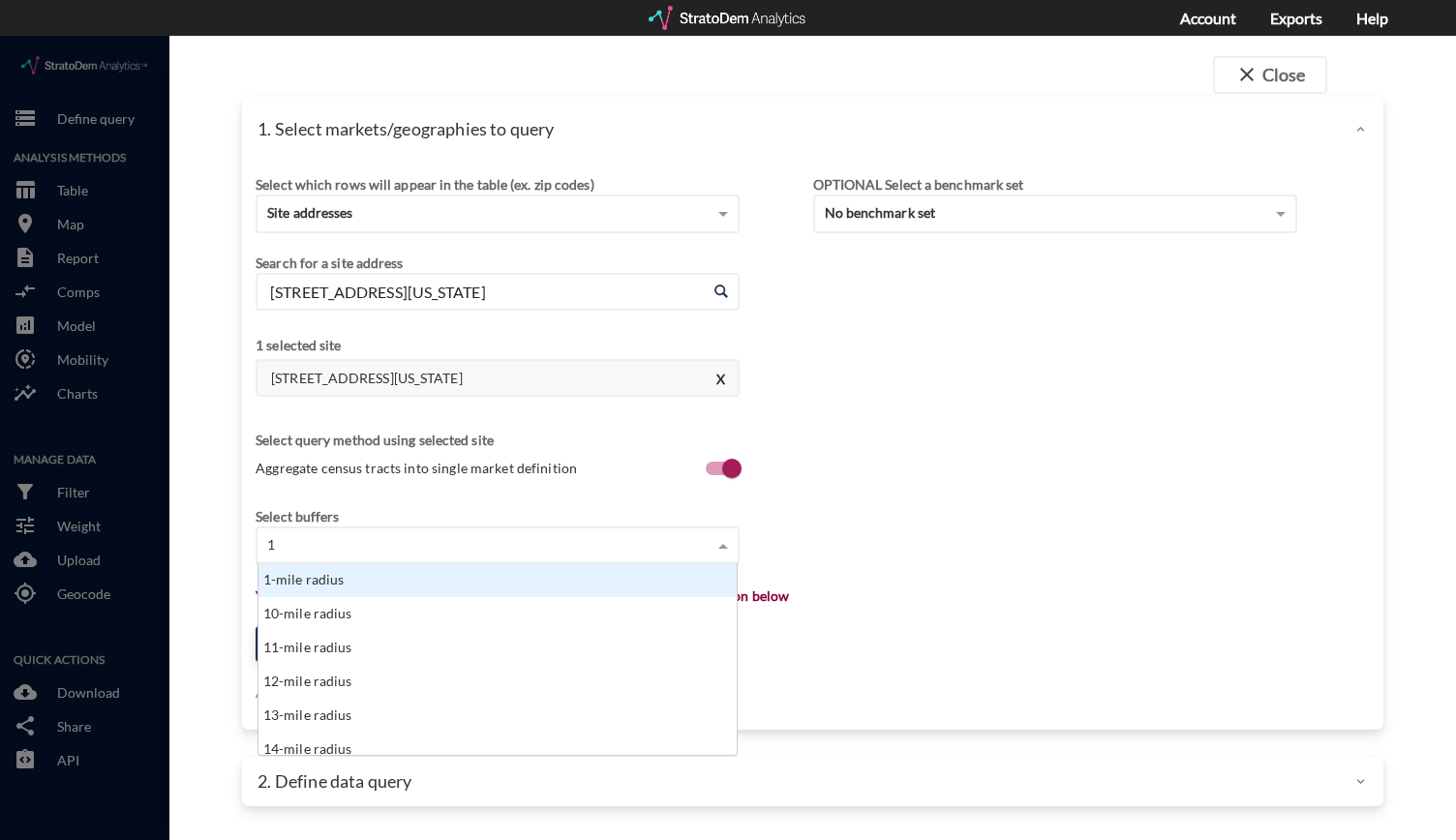
type input "15"
click div "15-mile radius"
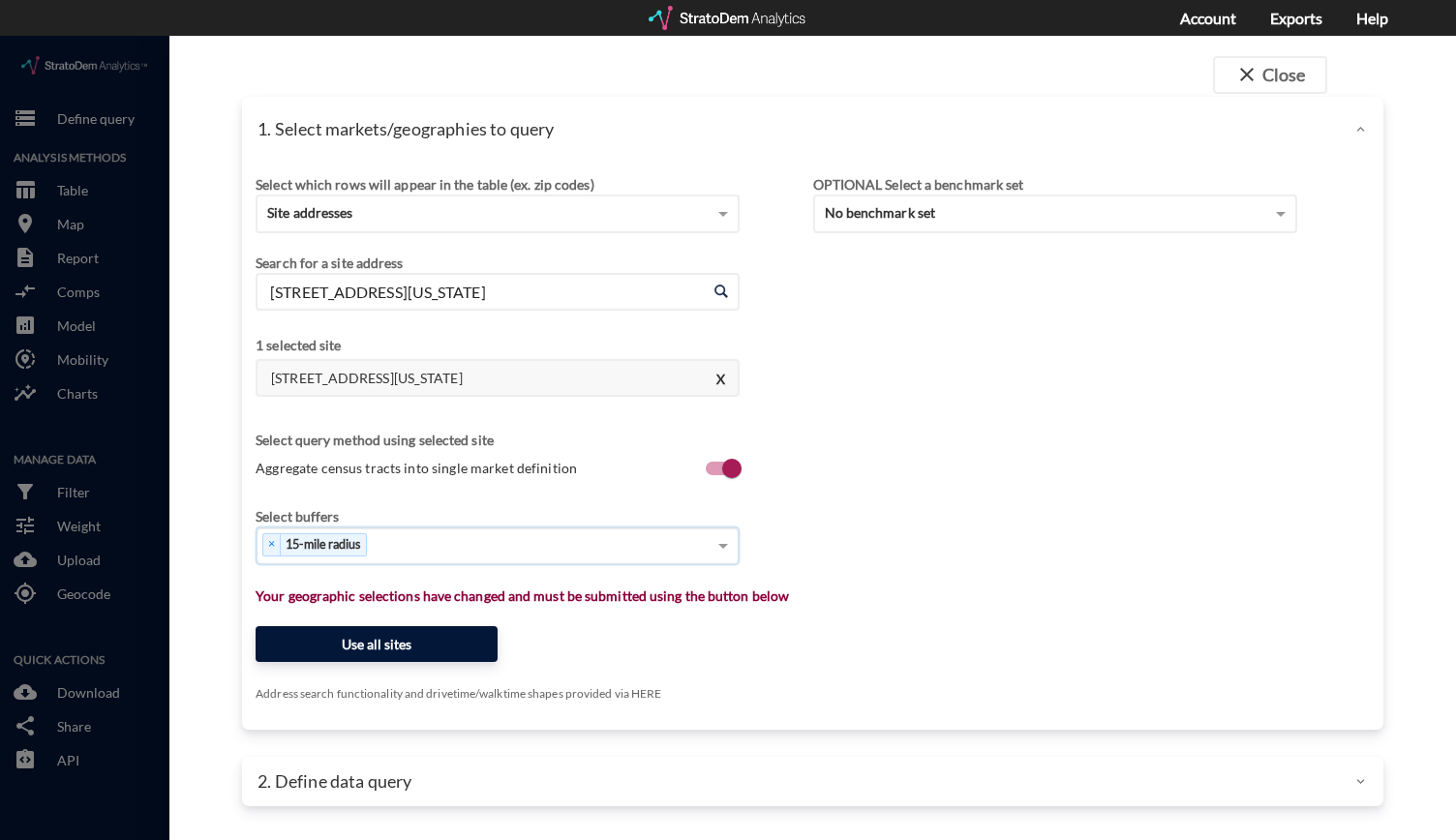
click button "Use all sites"
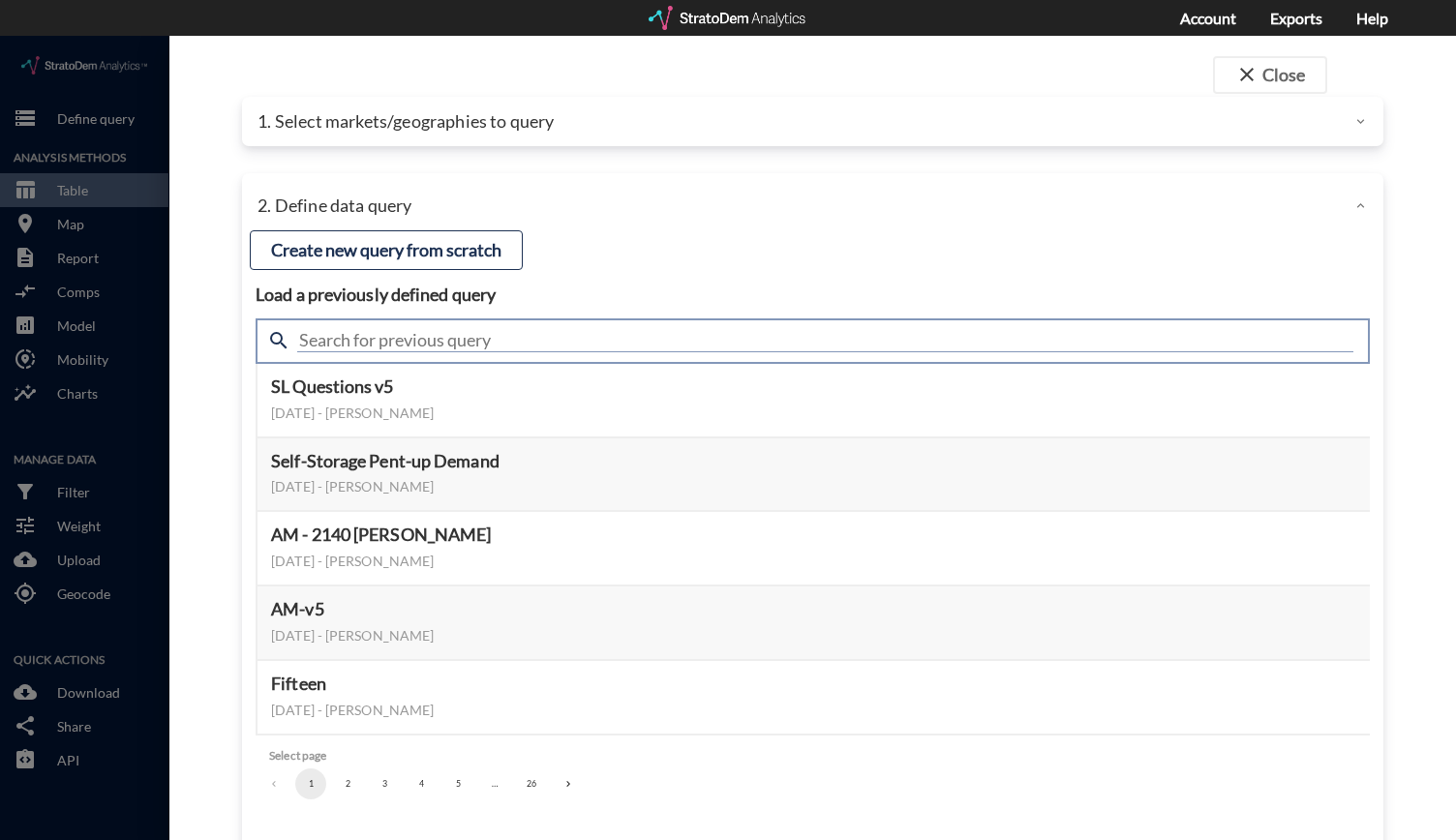
click input "text"
type input "Housing"
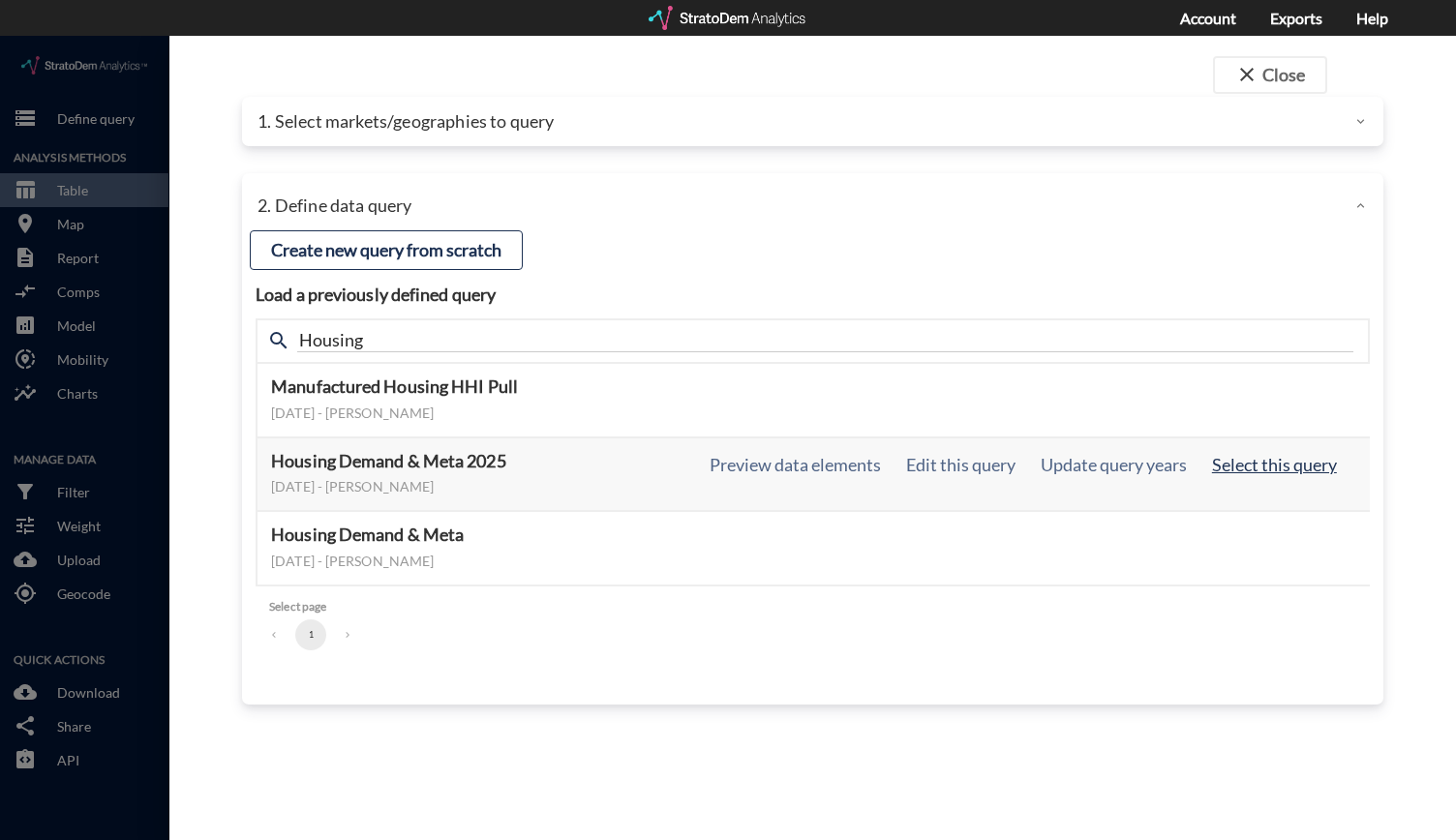
click button "Select this query"
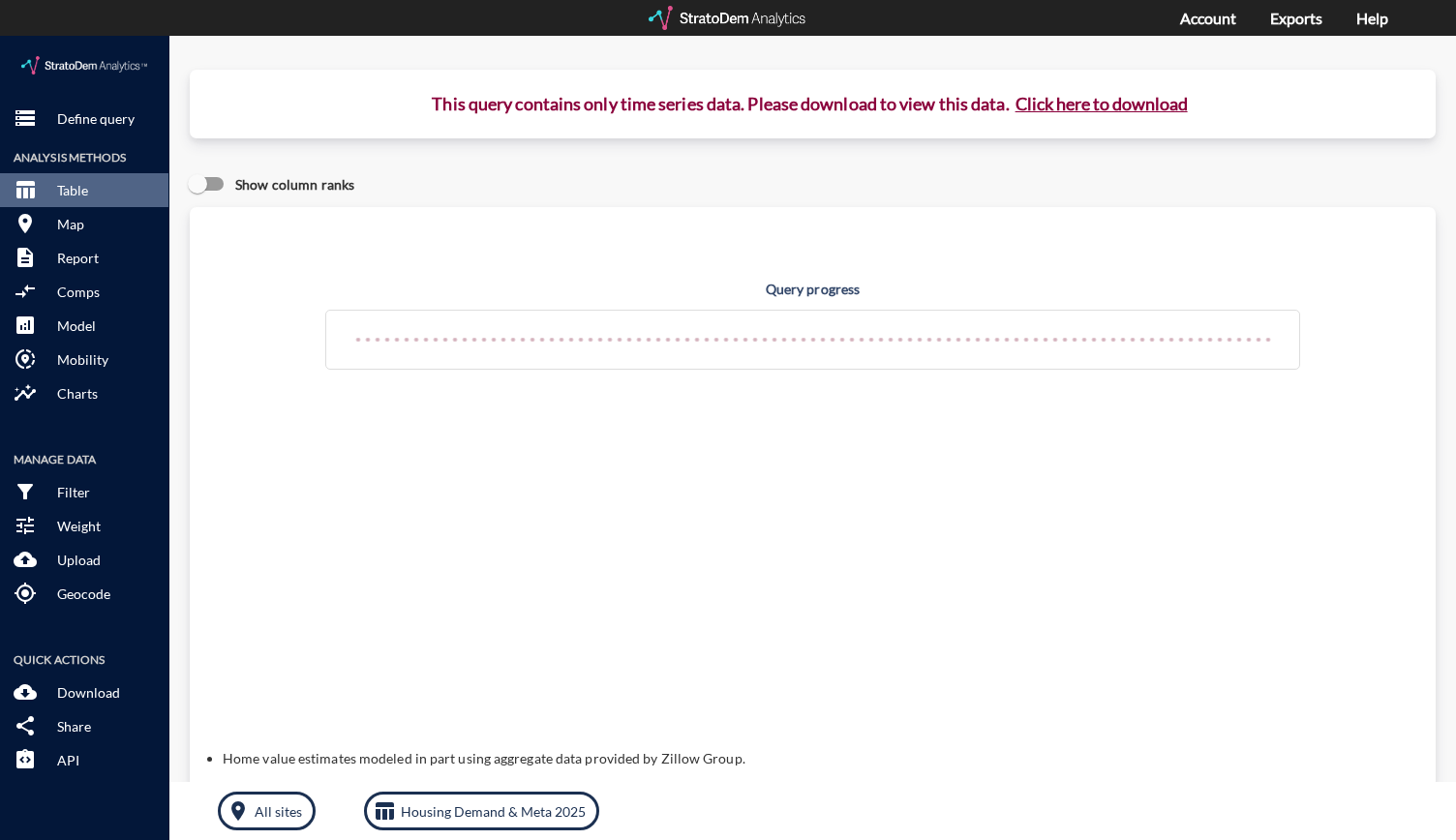
click button "Click here to download"
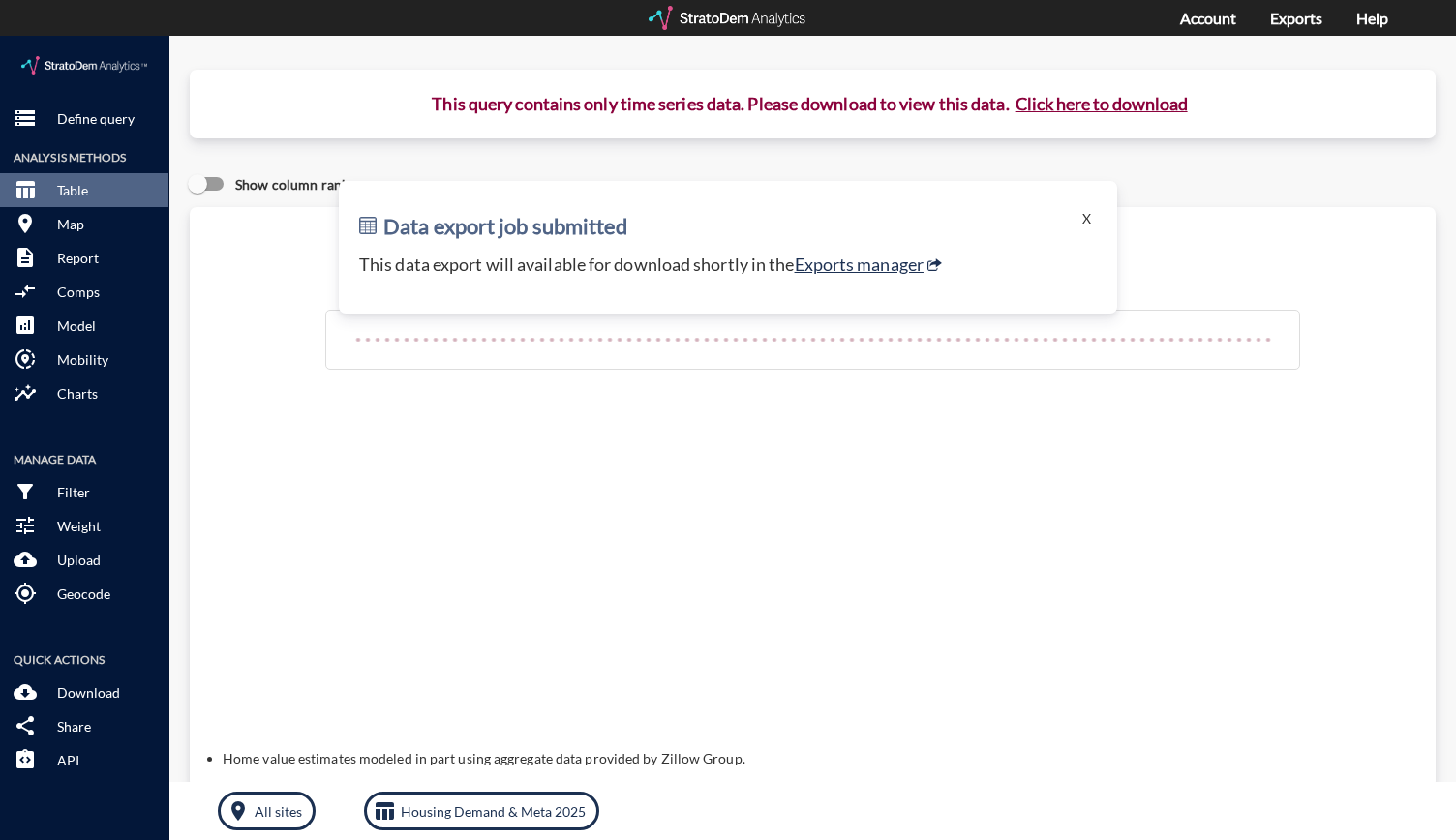
click p "This data export will available for download shortly in the Exports manager"
click link "Exports manager"
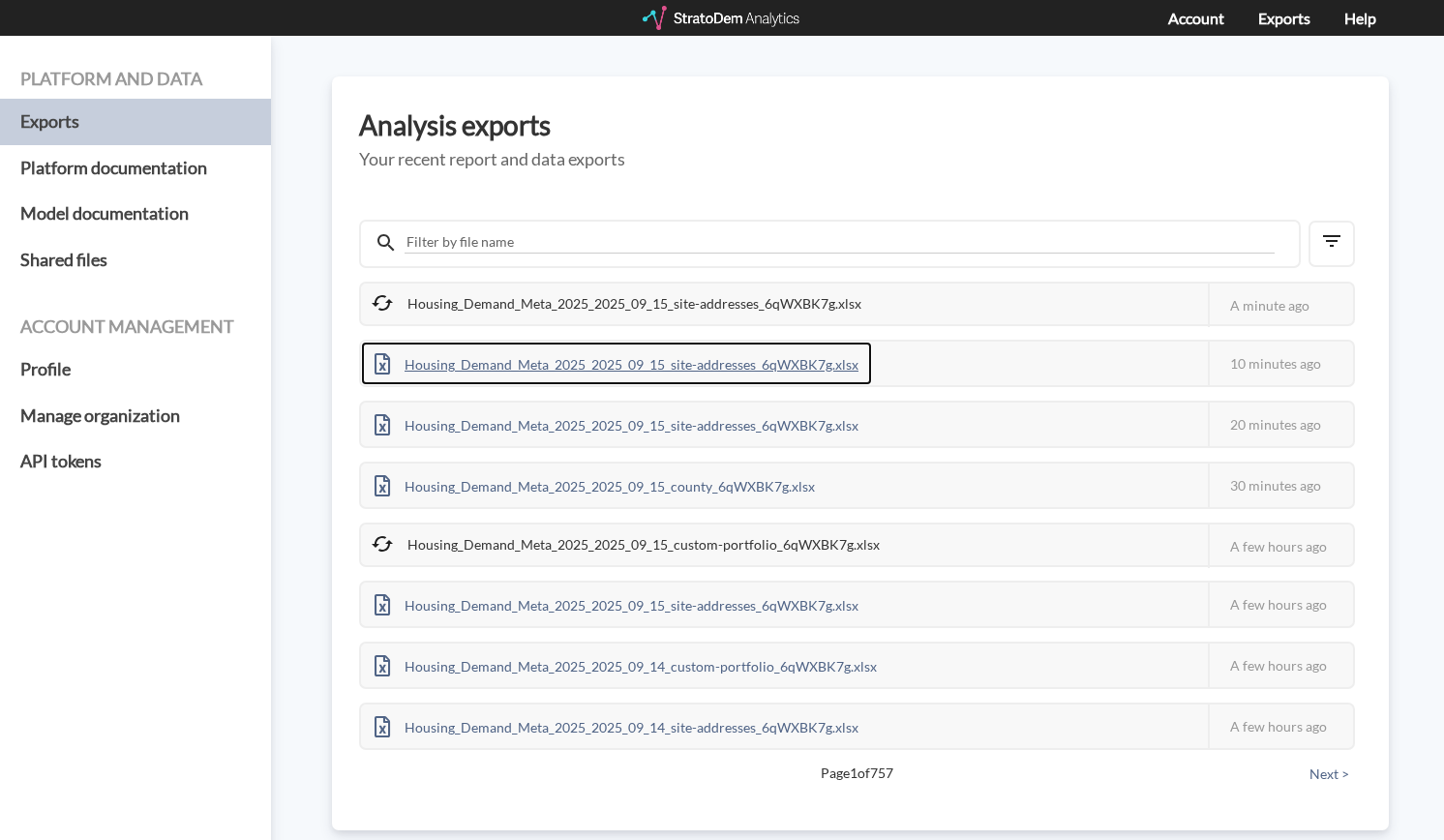
click at [854, 359] on div "Housing_Demand_Meta_2025_2025_09_15_site-addresses_6qWXBK7g.xlsx" at bounding box center [616, 364] width 511 height 44
